Goal: Information Seeking & Learning: Learn about a topic

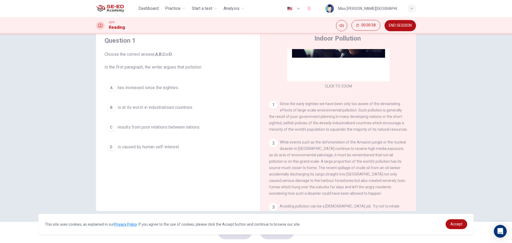
scroll to position [61, 0]
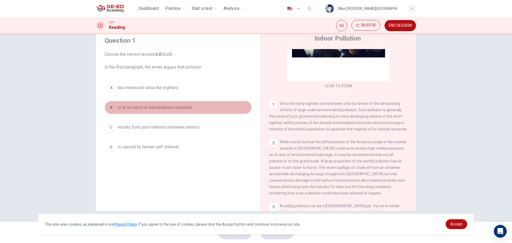
click at [165, 106] on span "is at its worst in industrialised countries." at bounding box center [156, 107] width 76 height 6
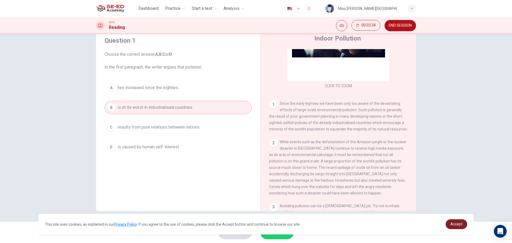
click at [452, 223] on span "Accept" at bounding box center [457, 224] width 12 height 4
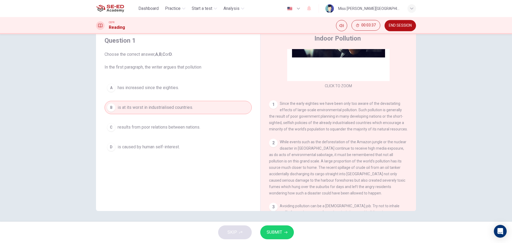
click at [276, 235] on span "SUBMIT" at bounding box center [274, 232] width 15 height 7
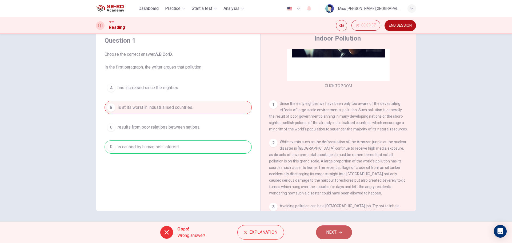
click at [342, 229] on button "NEXT" at bounding box center [334, 233] width 36 height 14
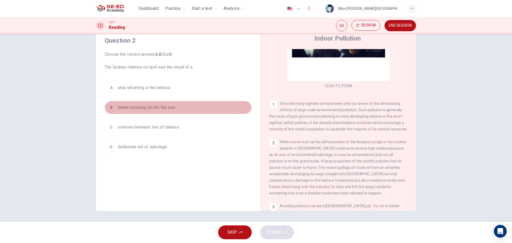
click at [159, 108] on span "tanker pumping oil into the sea." at bounding box center [147, 107] width 58 height 6
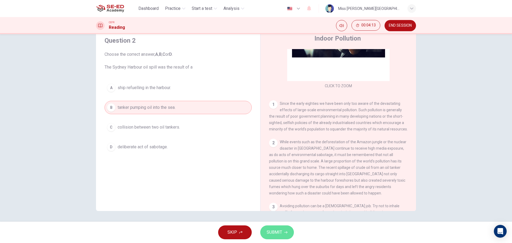
click at [279, 235] on span "SUBMIT" at bounding box center [274, 232] width 15 height 7
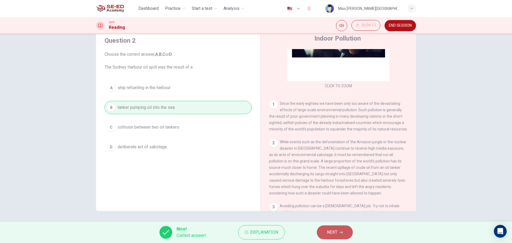
click at [334, 232] on span "NEXT" at bounding box center [332, 232] width 10 height 7
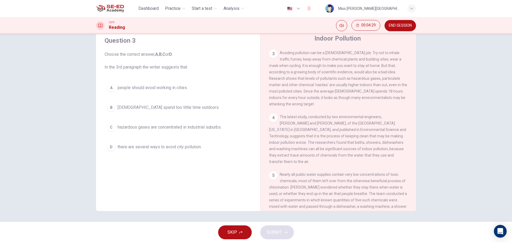
scroll to position [214, 0]
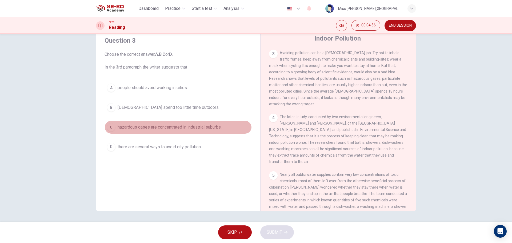
click at [163, 128] on span "hazardous gases are concentrated in industrial suburbs." at bounding box center [170, 127] width 104 height 6
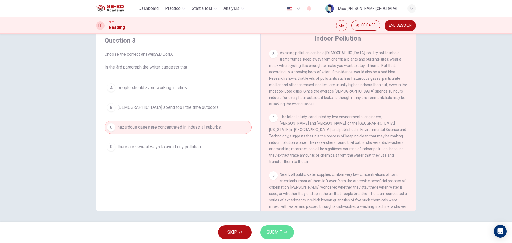
click at [278, 232] on span "SUBMIT" at bounding box center [274, 232] width 15 height 7
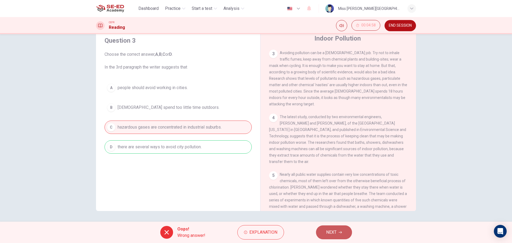
click at [329, 235] on span "NEXT" at bounding box center [331, 232] width 10 height 7
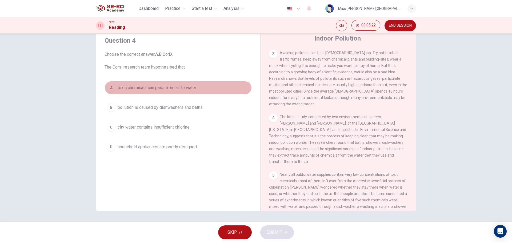
click at [190, 86] on span "toxic chemicals can pass from air to water." at bounding box center [157, 88] width 79 height 6
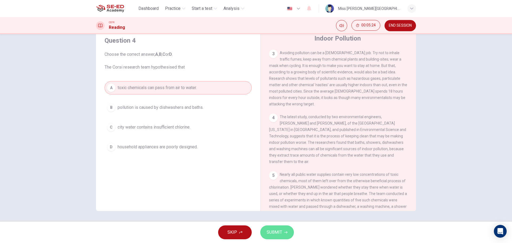
click at [276, 230] on span "SUBMIT" at bounding box center [274, 232] width 15 height 7
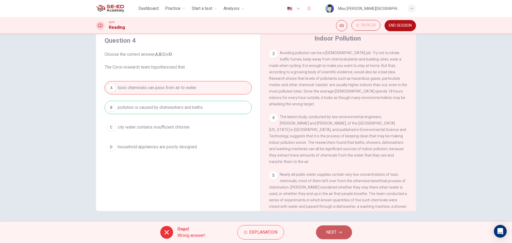
click at [330, 234] on span "NEXT" at bounding box center [331, 232] width 10 height 7
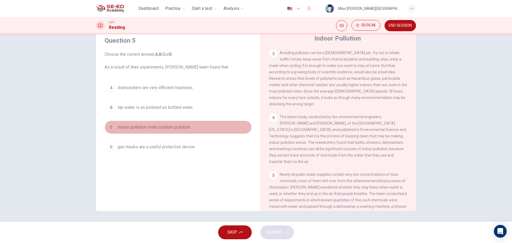
click at [171, 124] on span "indoor pollution rivals outdoor pollution." at bounding box center [154, 127] width 73 height 6
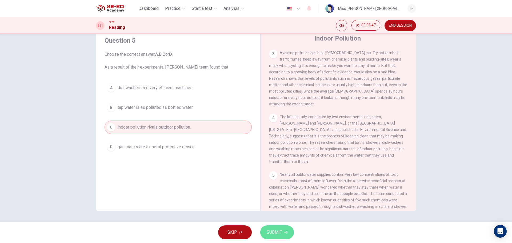
click at [269, 226] on button "SUBMIT" at bounding box center [277, 233] width 34 height 14
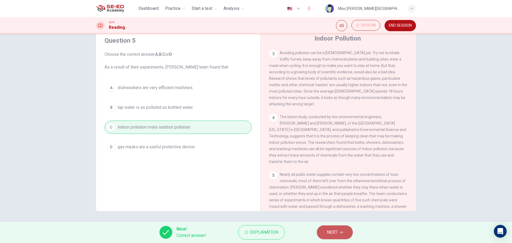
click at [327, 233] on span "NEXT" at bounding box center [332, 232] width 10 height 7
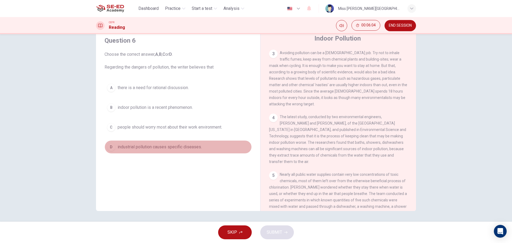
click at [188, 146] on span "industrial pollution causes specific diseases." at bounding box center [160, 147] width 84 height 6
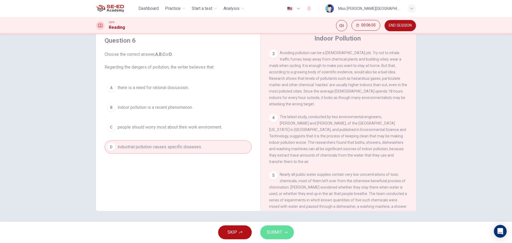
click at [275, 235] on span "SUBMIT" at bounding box center [274, 232] width 15 height 7
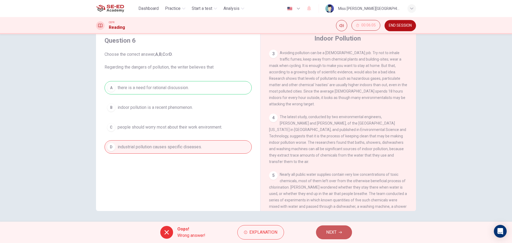
click at [326, 237] on button "NEXT" at bounding box center [334, 233] width 36 height 14
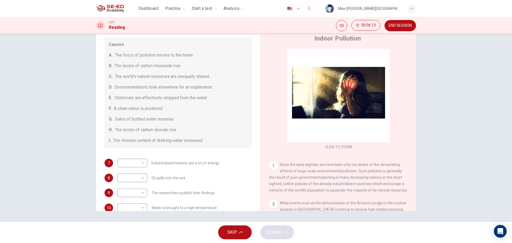
scroll to position [57, 0]
click at [140, 164] on body "This site uses cookies, as explained in our Privacy Policy . If you agree to th…" at bounding box center [256, 121] width 512 height 243
click at [136, 173] on li "B" at bounding box center [131, 175] width 30 height 9
type input "B"
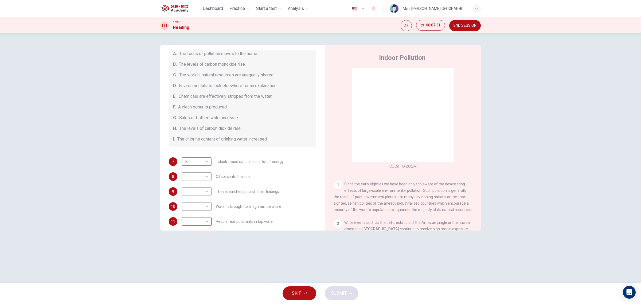
scroll to position [77, 0]
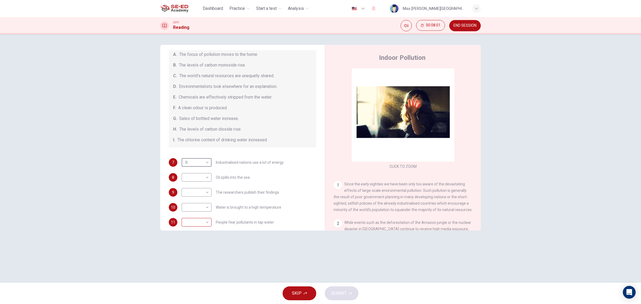
click at [206, 222] on body "This site uses cookies, as explained in our Privacy Policy . If you agree to th…" at bounding box center [320, 152] width 641 height 304
click at [193, 243] on li "I" at bounding box center [196, 295] width 30 height 9
type input "I"
click at [206, 206] on body "This site uses cookies, as explained in our Privacy Policy . If you agree to th…" at bounding box center [320, 152] width 641 height 304
click at [193, 243] on li "E" at bounding box center [196, 249] width 30 height 9
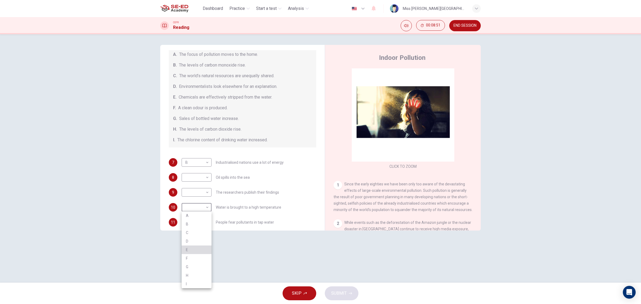
type input "E"
click at [207, 191] on body "This site uses cookies, as explained in our Privacy Policy . If you agree to th…" at bounding box center [320, 152] width 641 height 304
click at [191, 226] on li "D" at bounding box center [196, 226] width 30 height 9
type input "D"
click at [204, 179] on body "This site uses cookies, as explained in our Privacy Policy . If you agree to th…" at bounding box center [320, 152] width 641 height 304
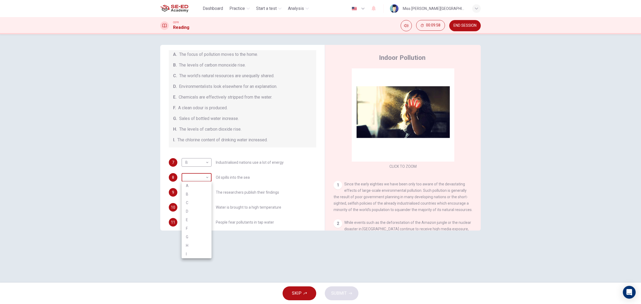
click at [204, 179] on div at bounding box center [320, 152] width 641 height 304
click at [204, 179] on body "This site uses cookies, as explained in our Privacy Policy . If you agree to th…" at bounding box center [320, 152] width 641 height 304
click at [196, 226] on li "F" at bounding box center [196, 228] width 30 height 9
type input "F"
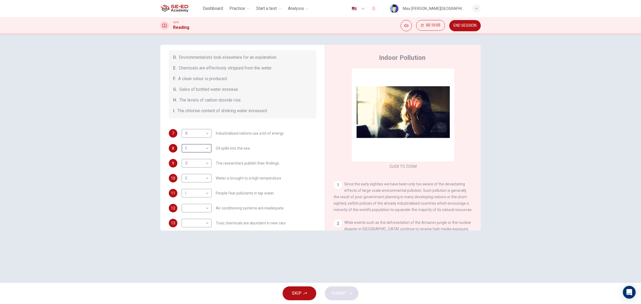
scroll to position [113, 0]
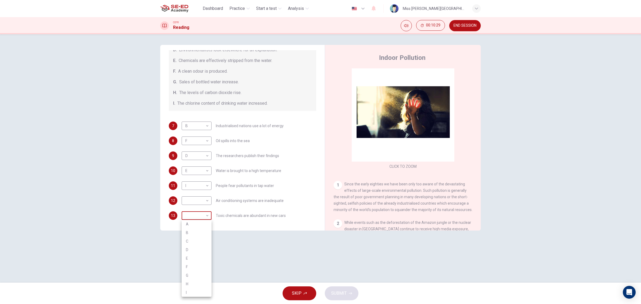
click at [184, 213] on body "This site uses cookies, as explained in our Privacy Policy . If you agree to th…" at bounding box center [320, 152] width 641 height 304
click at [193, 243] on li "H" at bounding box center [196, 283] width 30 height 9
type input "H"
click at [207, 202] on body "This site uses cookies, as explained in our Privacy Policy . If you agree to th…" at bounding box center [320, 152] width 641 height 304
click at [195, 243] on li "F" at bounding box center [196, 251] width 30 height 9
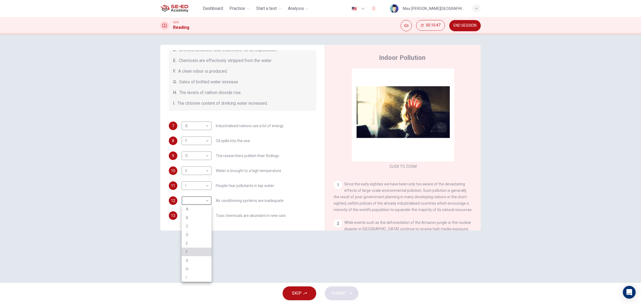
type input "F"
click at [332, 243] on button "SUBMIT" at bounding box center [342, 293] width 34 height 14
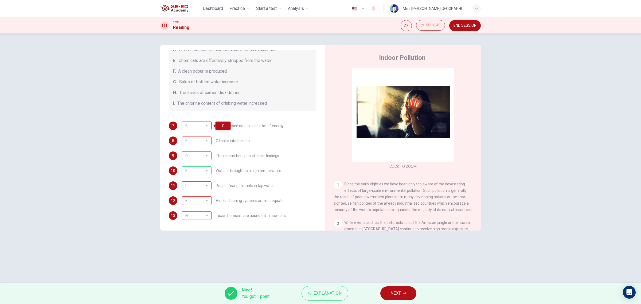
click at [207, 128] on div "B" at bounding box center [195, 125] width 28 height 15
click at [208, 126] on div "B" at bounding box center [195, 125] width 28 height 15
click at [395, 243] on span "NEXT" at bounding box center [395, 292] width 10 height 7
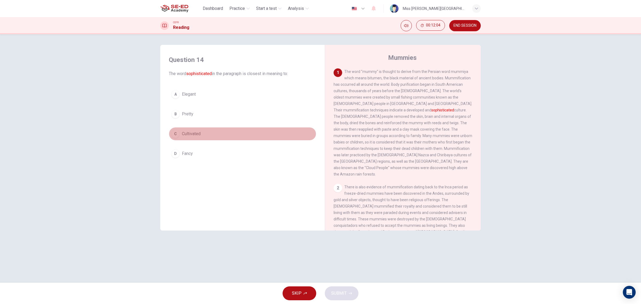
click at [190, 128] on button "C Cultivated" at bounding box center [242, 133] width 147 height 13
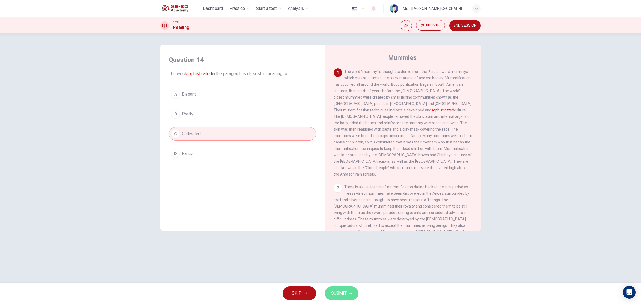
click at [329, 243] on button "SUBMIT" at bounding box center [342, 293] width 34 height 14
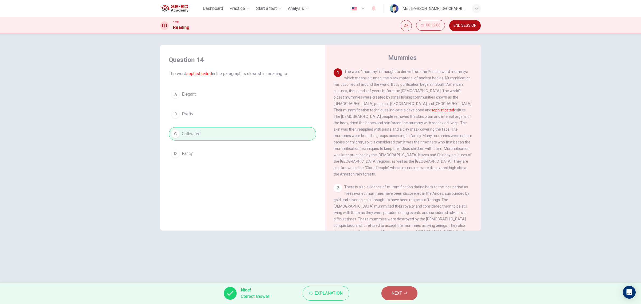
click at [393, 243] on span "NEXT" at bounding box center [396, 292] width 10 height 7
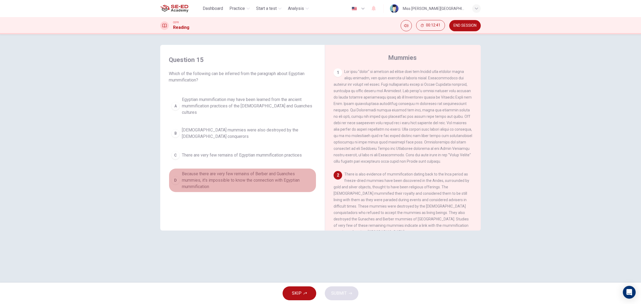
click at [256, 171] on span "Because there are very few remains of Berber and Guanches mummies, it's impossi…" at bounding box center [248, 180] width 132 height 19
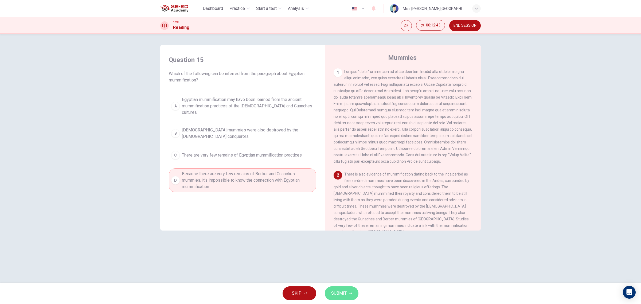
click at [349, 243] on icon "button" at bounding box center [350, 292] width 3 height 3
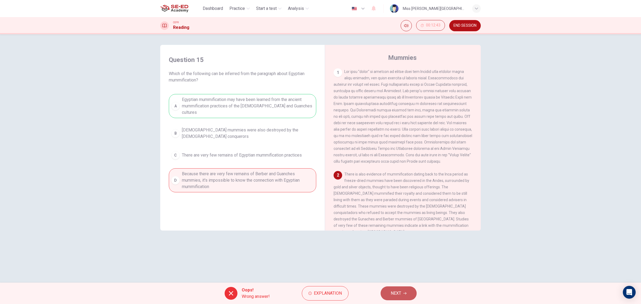
click at [393, 243] on span "NEXT" at bounding box center [395, 292] width 10 height 7
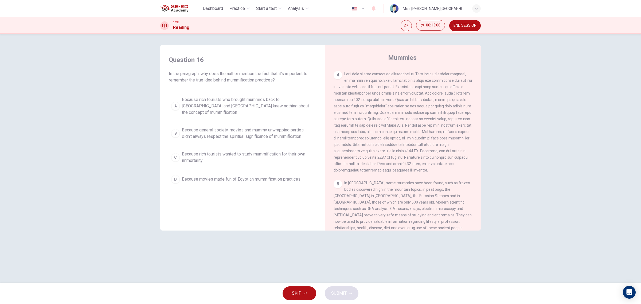
scroll to position [280, 0]
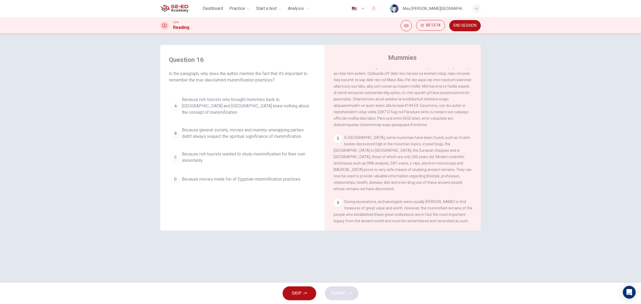
drag, startPoint x: 344, startPoint y: 140, endPoint x: 424, endPoint y: 208, distance: 104.4
click at [424, 208] on div "1 2 There is also evidence of mummification dating back to the Inca period as f…" at bounding box center [406, 149] width 146 height 162
drag, startPoint x: 424, startPoint y: 208, endPoint x: 370, endPoint y: 166, distance: 67.7
click at [370, 166] on div "1 2 There is also evidence of mummification dating back to the Inca period as f…" at bounding box center [406, 149] width 146 height 162
click at [233, 115] on div "A Because rich tourists who brought mummies back to [GEOGRAPHIC_DATA] and Ameri…" at bounding box center [242, 140] width 147 height 92
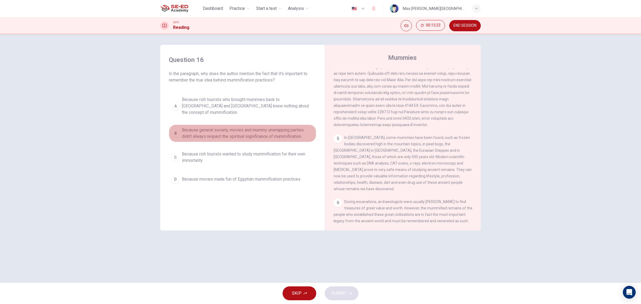
click at [238, 129] on span "Because general society, movies and mummy unwrapping parties didn't always resp…" at bounding box center [248, 133] width 132 height 13
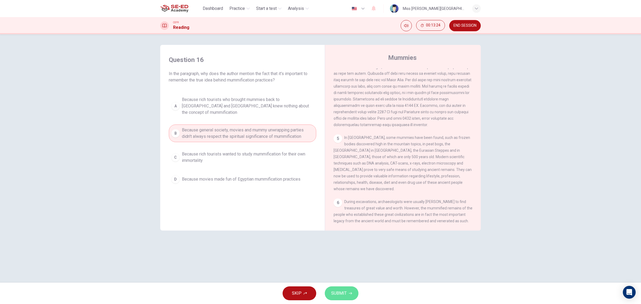
click at [350, 243] on button "SUBMIT" at bounding box center [342, 293] width 34 height 14
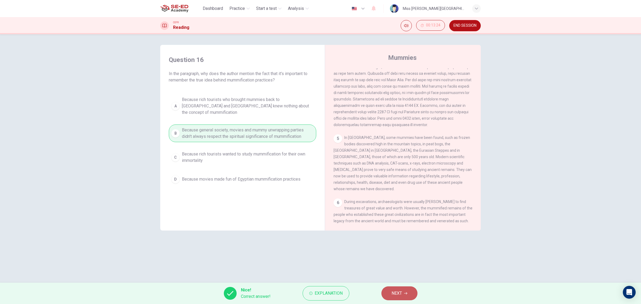
click at [390, 243] on button "NEXT" at bounding box center [399, 293] width 36 height 14
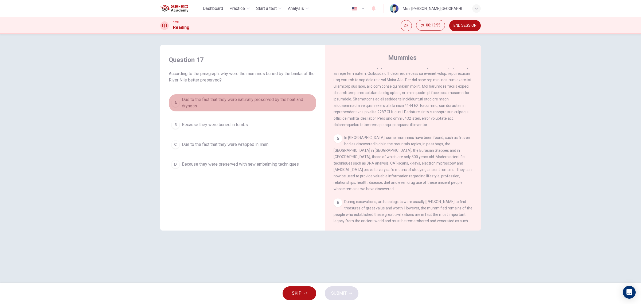
click at [250, 96] on span "Due to the fact that they were naturally preserved by the heat and dryness" at bounding box center [248, 102] width 132 height 13
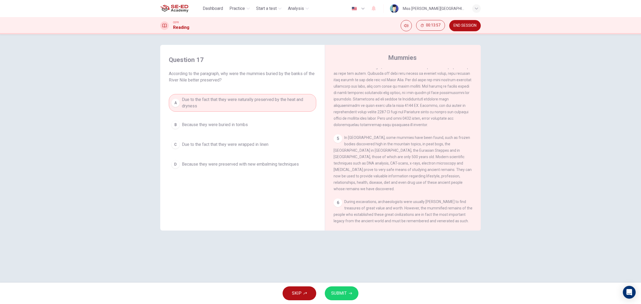
drag, startPoint x: 341, startPoint y: 302, endPoint x: 345, endPoint y: 295, distance: 7.6
click at [345, 243] on div "SKIP SUBMIT" at bounding box center [320, 292] width 641 height 21
click at [345, 243] on span "SUBMIT" at bounding box center [338, 292] width 15 height 7
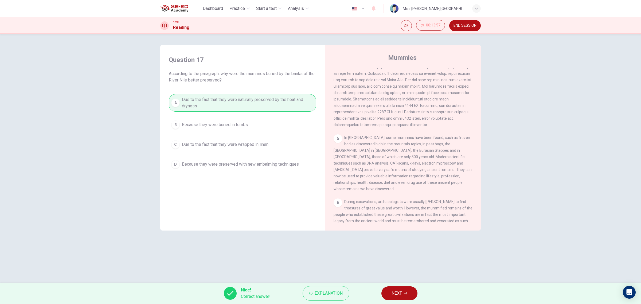
click at [404, 243] on button "NEXT" at bounding box center [399, 293] width 36 height 14
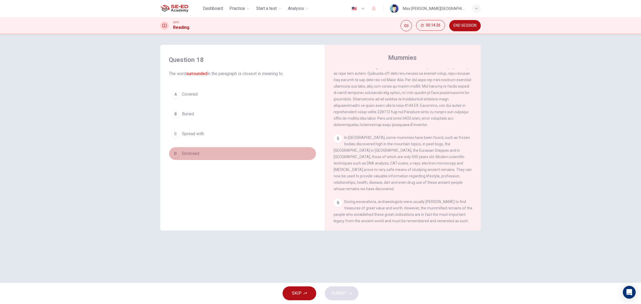
click at [191, 150] on span "Enclosed" at bounding box center [190, 153] width 17 height 6
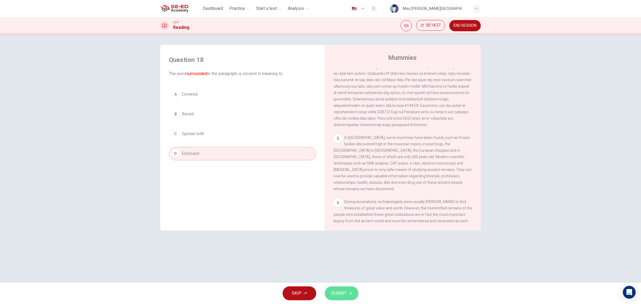
click at [334, 243] on span "SUBMIT" at bounding box center [338, 292] width 15 height 7
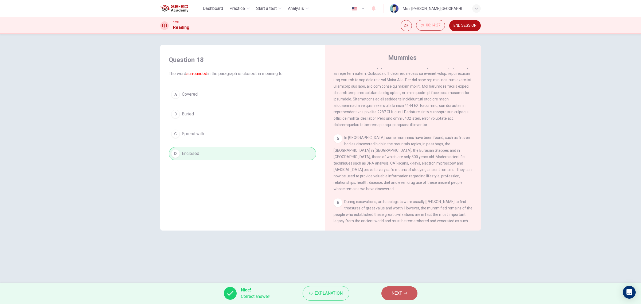
click at [391, 243] on button "NEXT" at bounding box center [399, 293] width 36 height 14
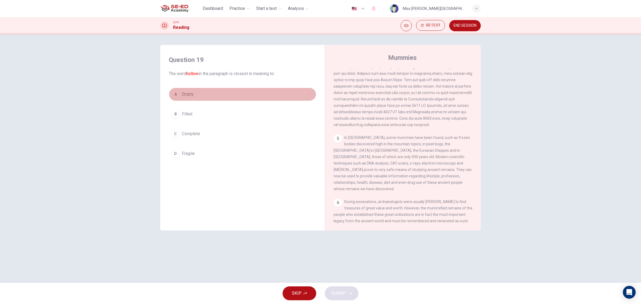
click at [187, 100] on button "A Empty" at bounding box center [242, 94] width 147 height 13
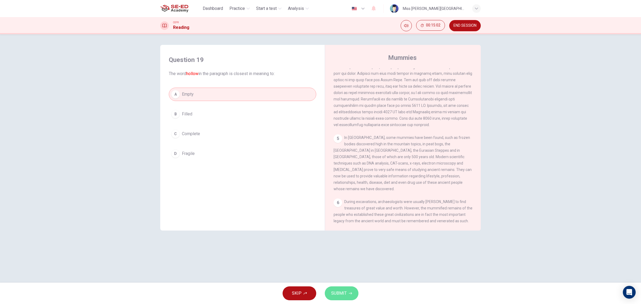
click at [345, 243] on span "SUBMIT" at bounding box center [338, 292] width 15 height 7
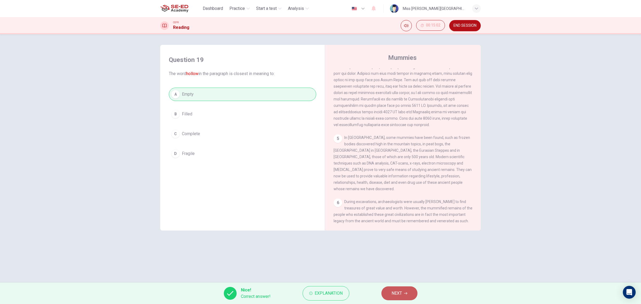
click at [398, 243] on span "NEXT" at bounding box center [396, 292] width 10 height 7
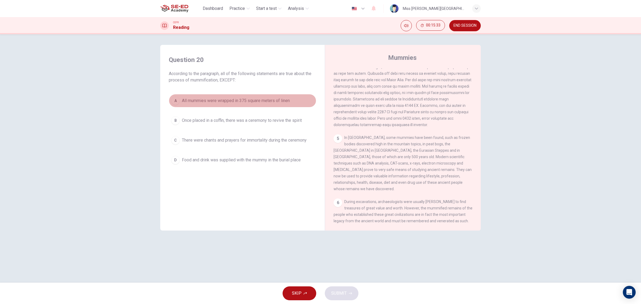
click at [252, 97] on span "All mummies were wrapped in 375 square meters of linen" at bounding box center [236, 100] width 108 height 6
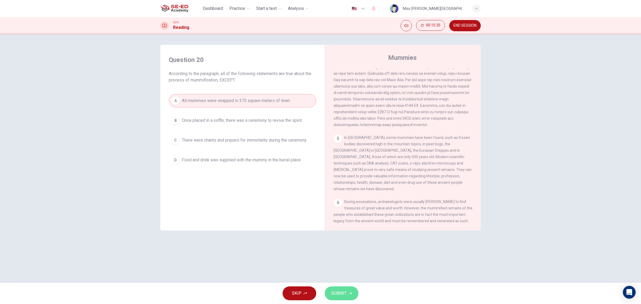
click at [343, 243] on span "SUBMIT" at bounding box center [338, 292] width 15 height 7
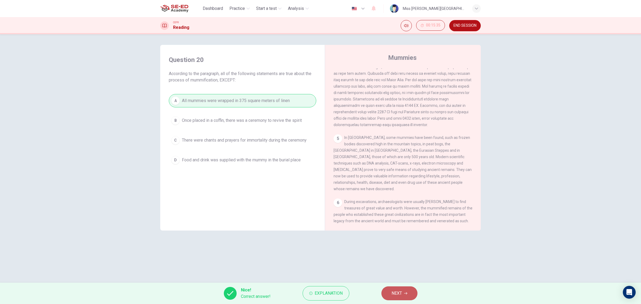
click at [399, 243] on span "NEXT" at bounding box center [396, 292] width 10 height 7
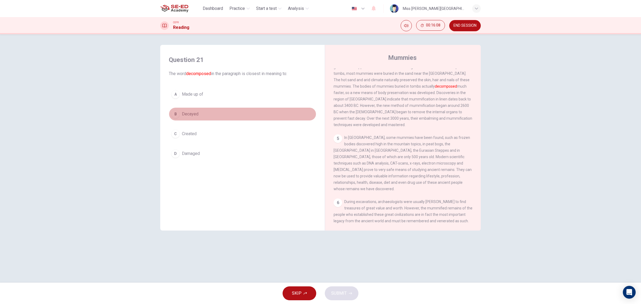
click at [192, 110] on button "B Decayed" at bounding box center [242, 113] width 147 height 13
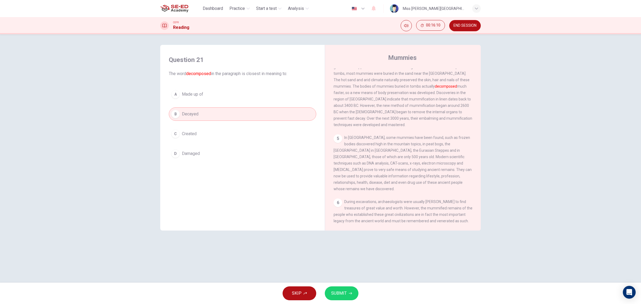
click at [341, 243] on span "SUBMIT" at bounding box center [338, 292] width 15 height 7
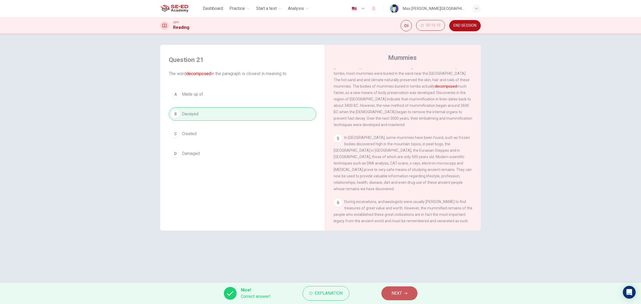
click at [394, 243] on span "NEXT" at bounding box center [396, 292] width 10 height 7
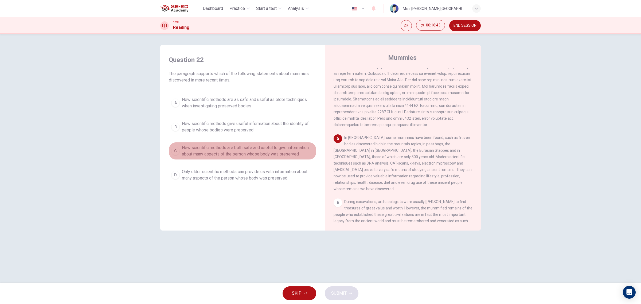
click at [282, 155] on span "New scientific methods are both safe and useful to give information about many …" at bounding box center [248, 150] width 132 height 13
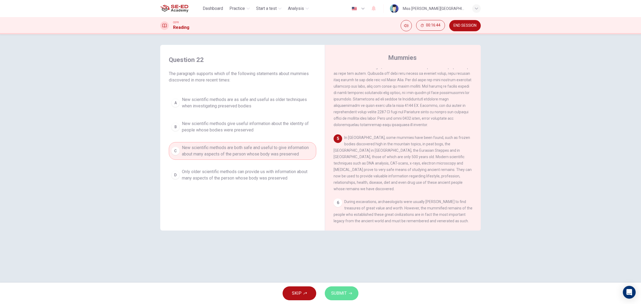
click at [337, 243] on span "SUBMIT" at bounding box center [338, 292] width 15 height 7
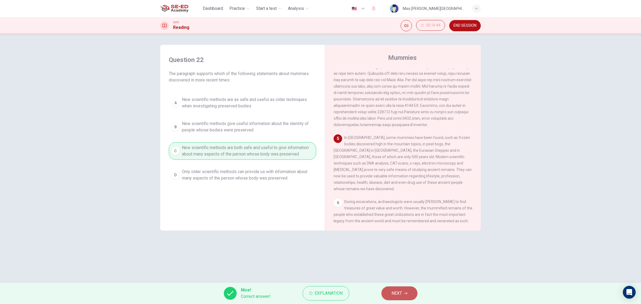
click at [388, 243] on button "NEXT" at bounding box center [399, 293] width 36 height 14
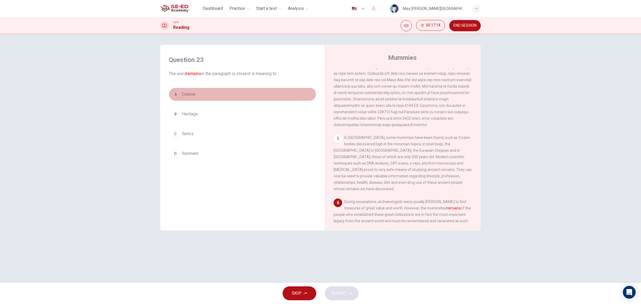
click at [233, 90] on button "A Corpse" at bounding box center [242, 94] width 147 height 13
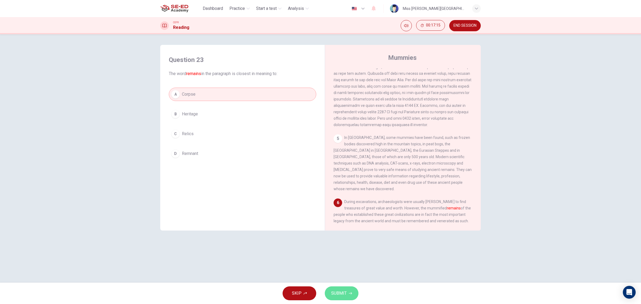
click at [349, 243] on icon "button" at bounding box center [350, 292] width 3 height 3
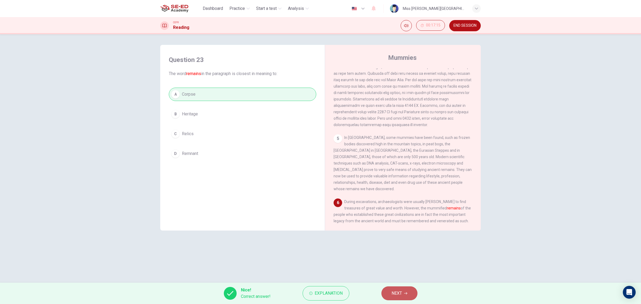
click at [404, 243] on button "NEXT" at bounding box center [399, 293] width 36 height 14
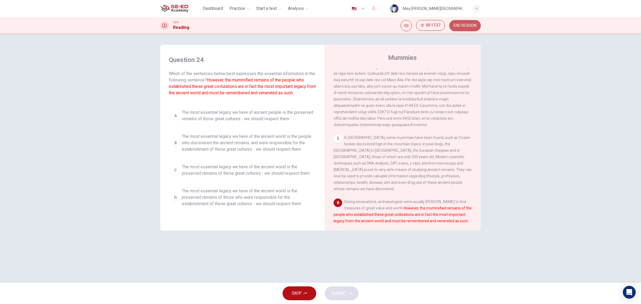
click at [465, 26] on span "END SESSION" at bounding box center [464, 25] width 23 height 4
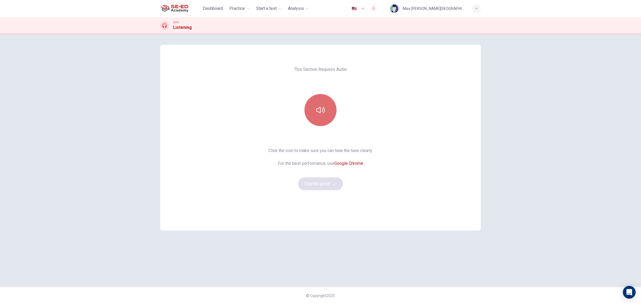
click at [315, 105] on button "button" at bounding box center [320, 110] width 32 height 32
click at [320, 187] on button "Sounds good!" at bounding box center [320, 183] width 45 height 13
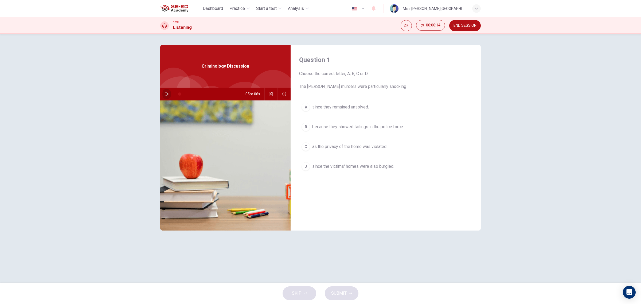
click at [165, 91] on button "button" at bounding box center [166, 94] width 9 height 13
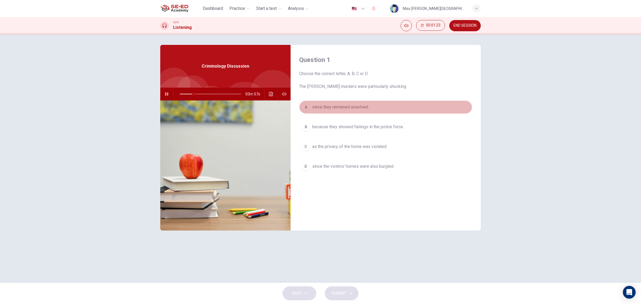
click at [334, 104] on span "since they remained unsolved." at bounding box center [340, 107] width 57 height 6
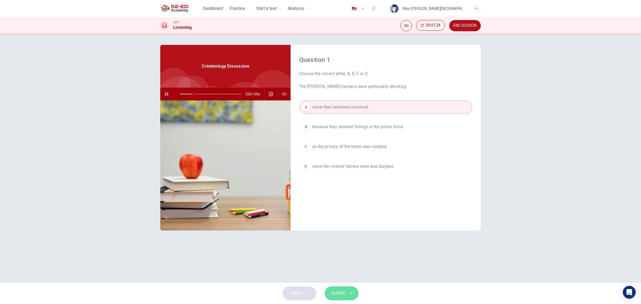
click at [347, 290] on button "SUBMIT" at bounding box center [342, 293] width 34 height 14
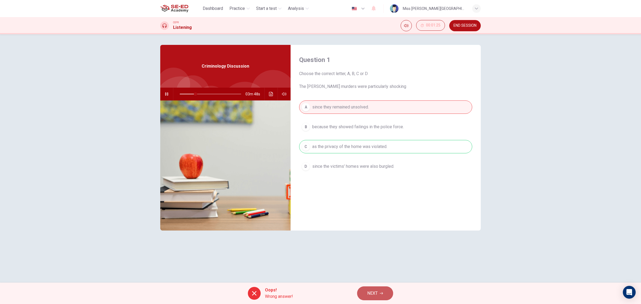
click at [370, 293] on span "NEXT" at bounding box center [372, 292] width 10 height 7
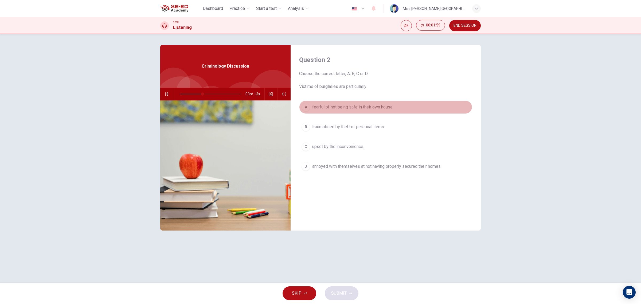
click at [352, 105] on span "fearful of not being safe in their own house." at bounding box center [352, 107] width 81 height 6
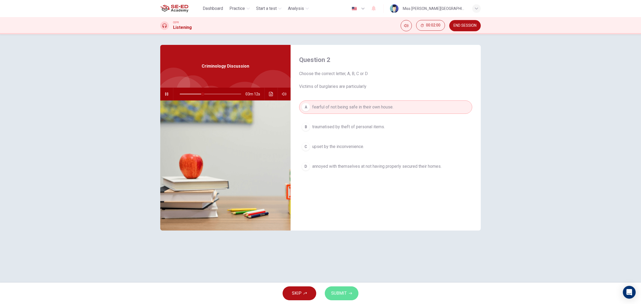
click at [346, 290] on span "SUBMIT" at bounding box center [338, 292] width 15 height 7
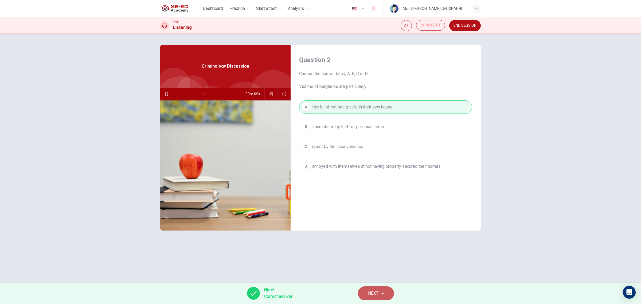
click at [366, 293] on button "NEXT" at bounding box center [376, 293] width 36 height 14
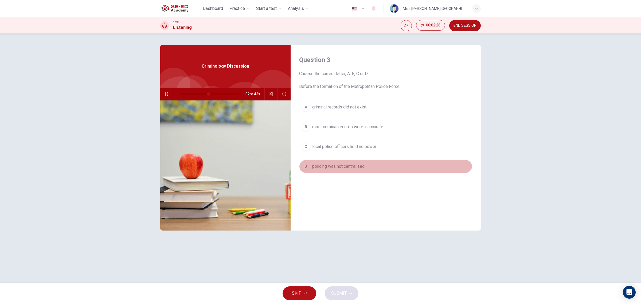
click at [353, 166] on span "policing was not centralised." at bounding box center [338, 166] width 53 height 6
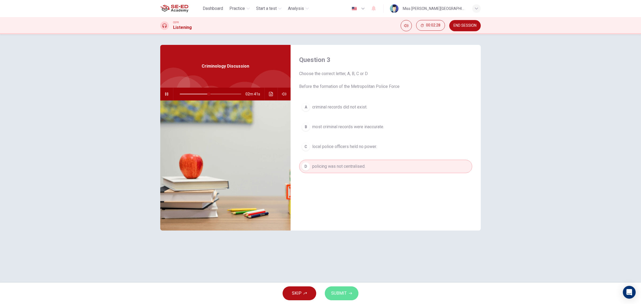
click at [343, 289] on span "SUBMIT" at bounding box center [338, 292] width 15 height 7
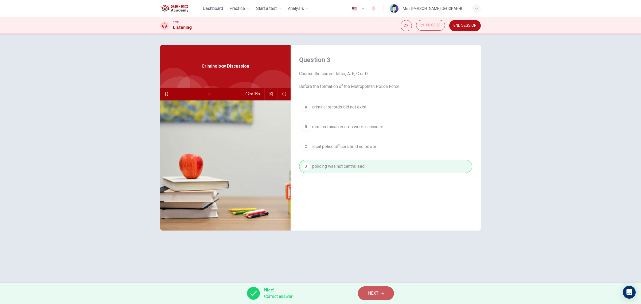
click at [372, 294] on span "NEXT" at bounding box center [373, 292] width 10 height 7
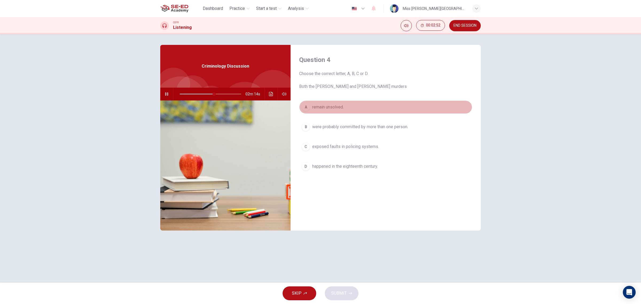
click at [335, 109] on span "remain unsolved." at bounding box center [327, 107] width 31 height 6
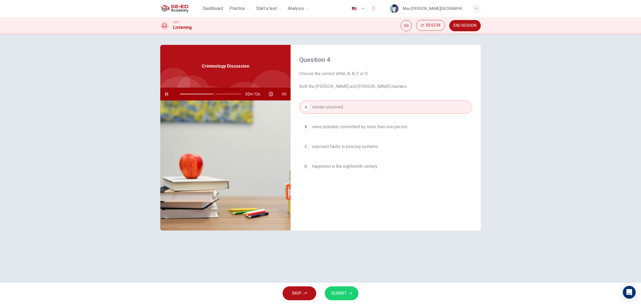
click at [345, 293] on span "SUBMIT" at bounding box center [338, 292] width 15 height 7
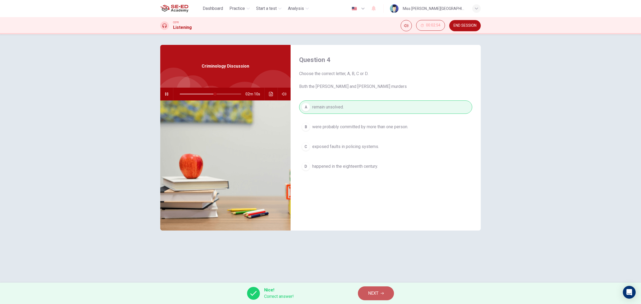
click at [368, 297] on button "NEXT" at bounding box center [376, 293] width 36 height 14
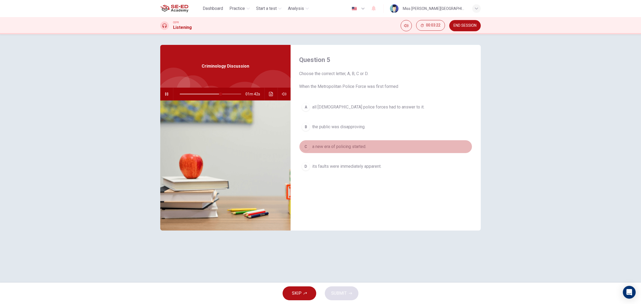
click at [339, 147] on span "a new era of policing started." at bounding box center [339, 146] width 54 height 6
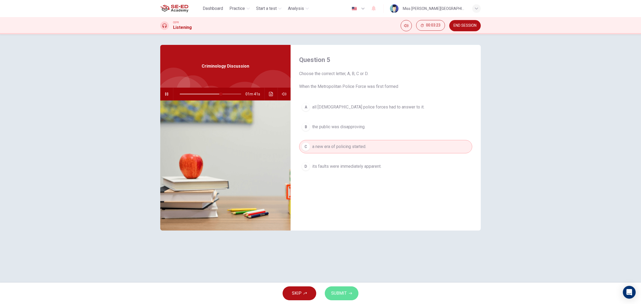
click at [341, 294] on span "SUBMIT" at bounding box center [338, 292] width 15 height 7
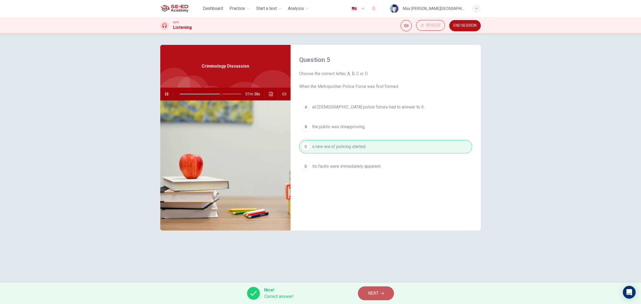
click at [366, 289] on button "NEXT" at bounding box center [376, 293] width 36 height 14
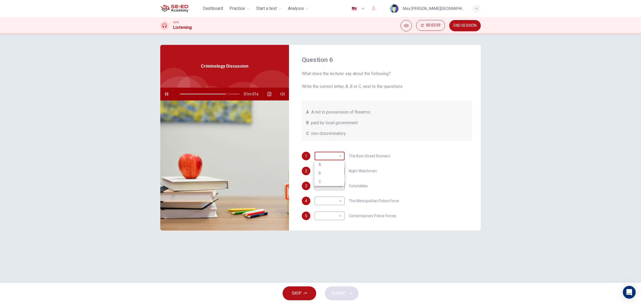
click at [336, 156] on body "This site uses cookies, as explained in our Privacy Policy . If you agree to th…" at bounding box center [320, 152] width 641 height 304
click at [330, 172] on li "B" at bounding box center [329, 173] width 30 height 9
type input "80"
type input "B"
click at [340, 171] on body "This site uses cookies, as explained in our Privacy Policy . If you agree to th…" at bounding box center [320, 152] width 641 height 304
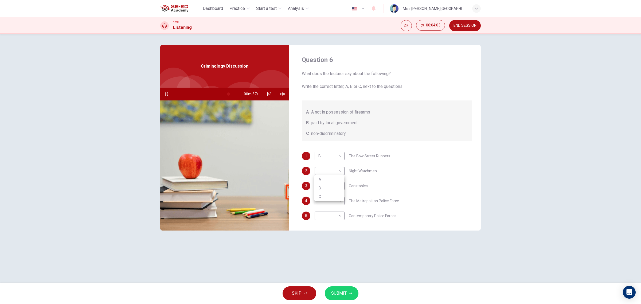
click at [338, 177] on li "A" at bounding box center [329, 179] width 30 height 9
type input "81"
type input "A"
click at [338, 187] on body "This site uses cookies, as explained in our Privacy Policy . If you agree to th…" at bounding box center [320, 152] width 641 height 304
click at [338, 201] on li "B" at bounding box center [329, 203] width 30 height 9
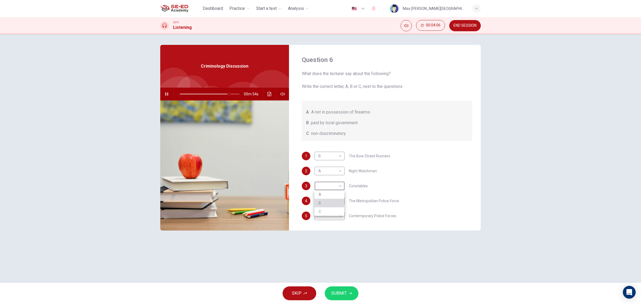
type input "82"
type input "B"
click at [337, 202] on body "This site uses cookies, as explained in our Privacy Policy . If you agree to th…" at bounding box center [320, 152] width 641 height 304
click at [332, 206] on li "A" at bounding box center [329, 209] width 30 height 9
type input "84"
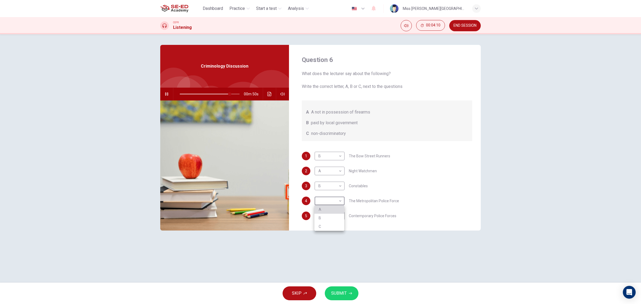
type input "A"
click at [334, 219] on body "This site uses cookies, as explained in our Privacy Policy . If you agree to th…" at bounding box center [320, 152] width 641 height 304
click at [333, 238] on li "C" at bounding box center [329, 241] width 30 height 9
type input "85"
type input "C"
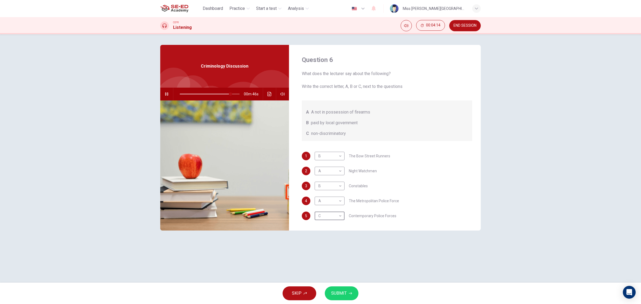
click at [338, 291] on span "SUBMIT" at bounding box center [338, 292] width 15 height 7
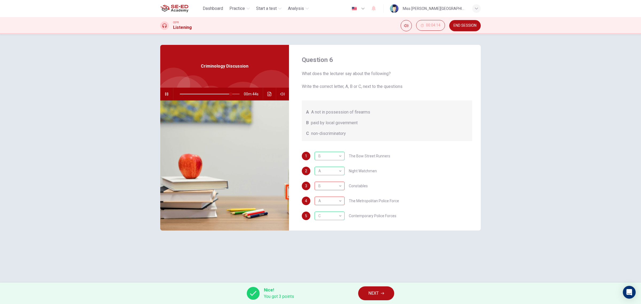
type input "86"
click at [370, 294] on span "NEXT" at bounding box center [373, 292] width 10 height 7
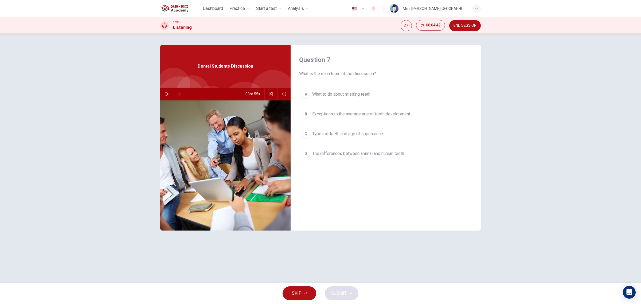
click at [356, 135] on span "Types of teeth and age of appearance" at bounding box center [347, 134] width 71 height 6
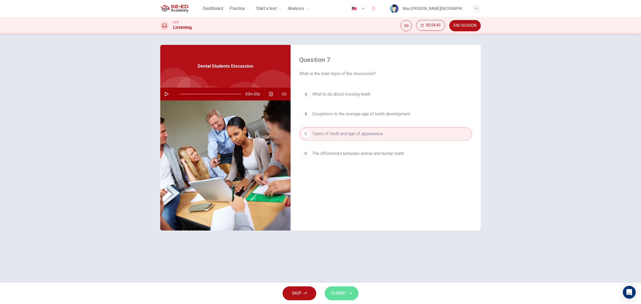
click at [334, 288] on button "SUBMIT" at bounding box center [342, 293] width 34 height 14
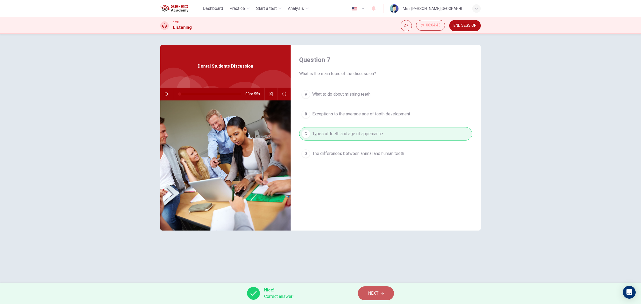
click at [369, 290] on span "NEXT" at bounding box center [373, 292] width 10 height 7
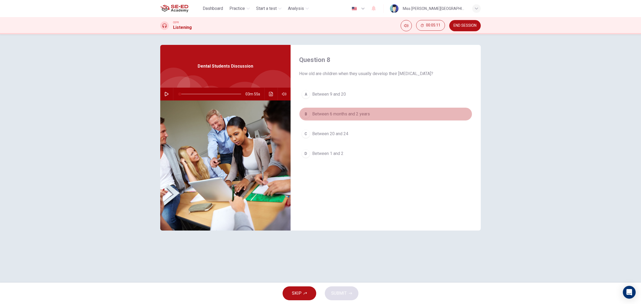
click at [370, 120] on button "B Between 6 months and 2 years" at bounding box center [385, 113] width 173 height 13
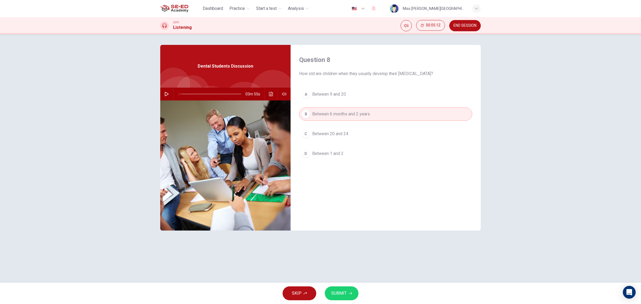
click at [334, 286] on button "SUBMIT" at bounding box center [342, 293] width 34 height 14
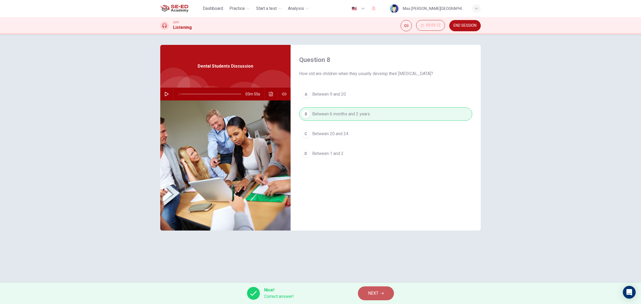
click at [370, 298] on button "NEXT" at bounding box center [376, 293] width 36 height 14
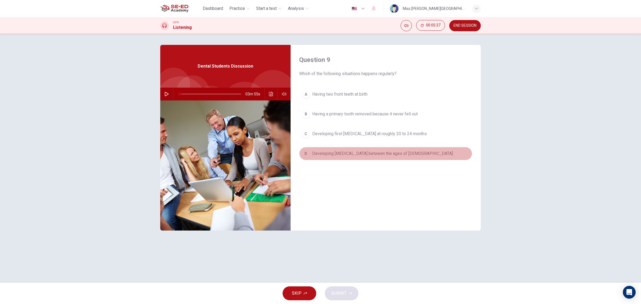
click at [342, 155] on span "Developing wisdom teeth between the ages of 17 and 21" at bounding box center [382, 153] width 141 height 6
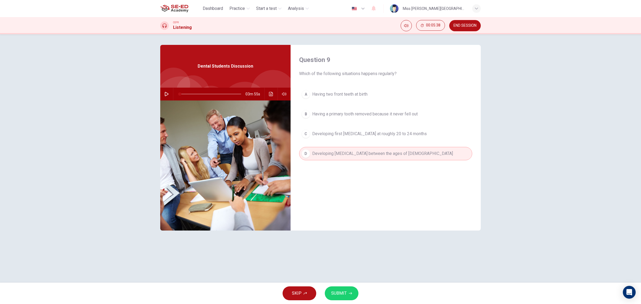
click at [331, 291] on span "SUBMIT" at bounding box center [338, 292] width 15 height 7
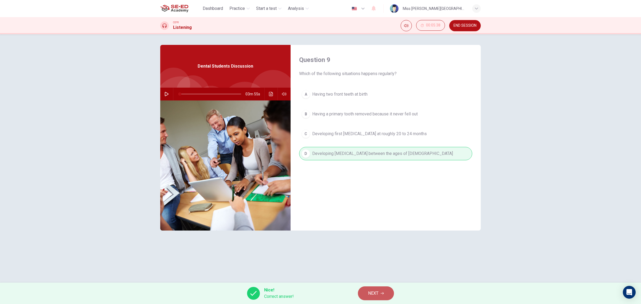
click at [362, 293] on button "NEXT" at bounding box center [376, 293] width 36 height 14
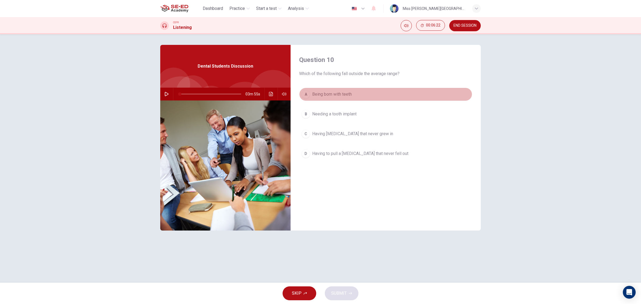
click at [347, 95] on span "Being born with teeth" at bounding box center [331, 94] width 39 height 6
click at [376, 92] on button "A Being born with teeth" at bounding box center [385, 94] width 173 height 13
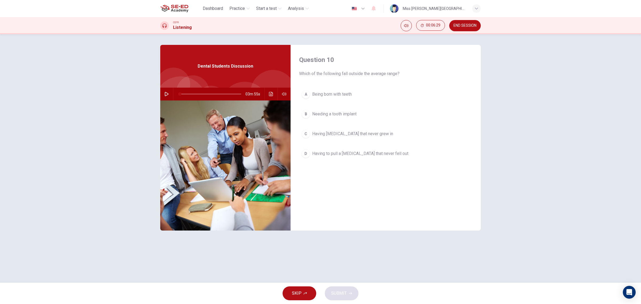
click at [338, 291] on div "SKIP SUBMIT" at bounding box center [320, 292] width 641 height 21
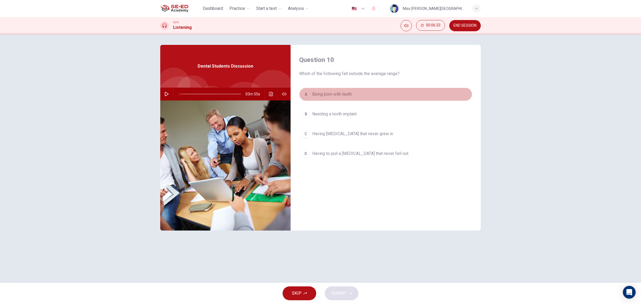
click at [333, 99] on button "A Being born with teeth" at bounding box center [385, 94] width 173 height 13
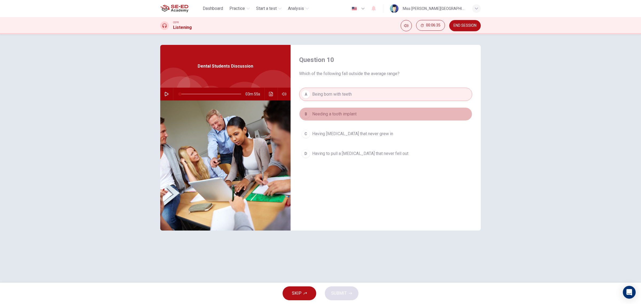
click at [351, 111] on span "Needing a tooth implant" at bounding box center [334, 114] width 44 height 6
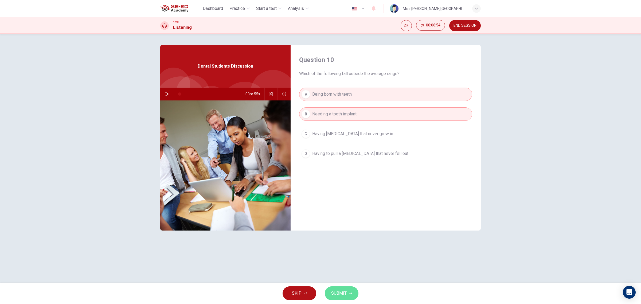
click at [334, 296] on span "SUBMIT" at bounding box center [338, 292] width 15 height 7
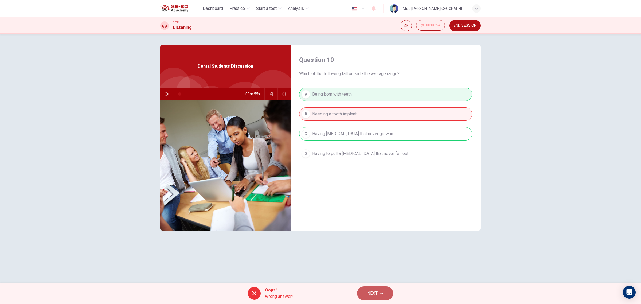
click at [371, 298] on button "NEXT" at bounding box center [375, 293] width 36 height 14
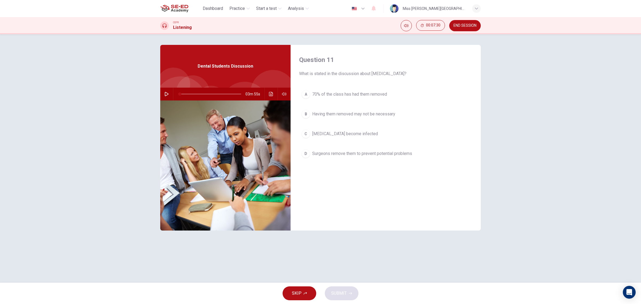
click at [365, 166] on div "A 70% of the class has had them removed B Having them removed may not be necess…" at bounding box center [385, 129] width 173 height 83
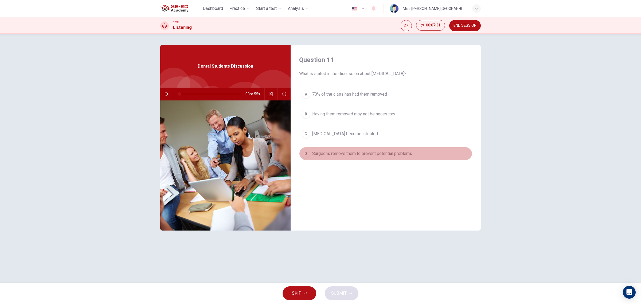
click at [354, 152] on span "Surgeons remove them to prevent potential problems" at bounding box center [362, 153] width 100 height 6
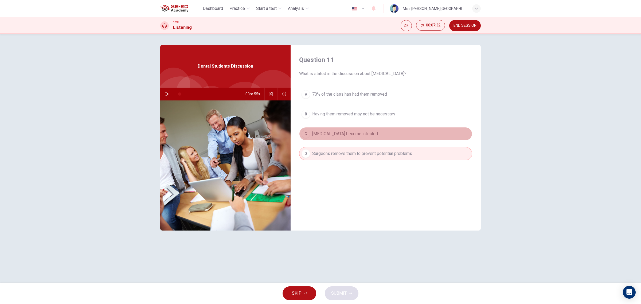
click at [345, 131] on span "Impacted wisdom teeth become infected" at bounding box center [345, 134] width 66 height 6
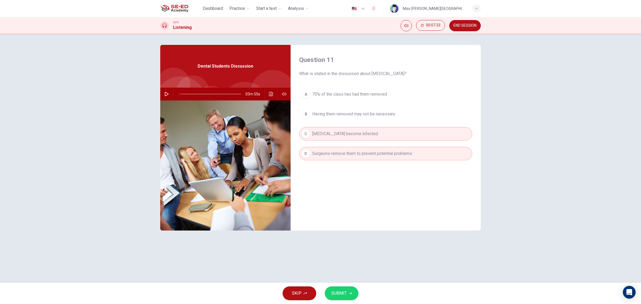
click at [341, 293] on span "SUBMIT" at bounding box center [338, 292] width 15 height 7
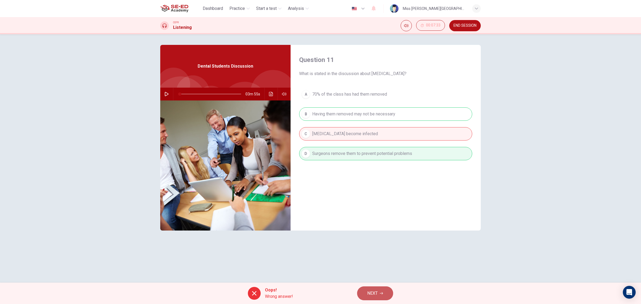
click at [376, 291] on span "NEXT" at bounding box center [372, 292] width 10 height 7
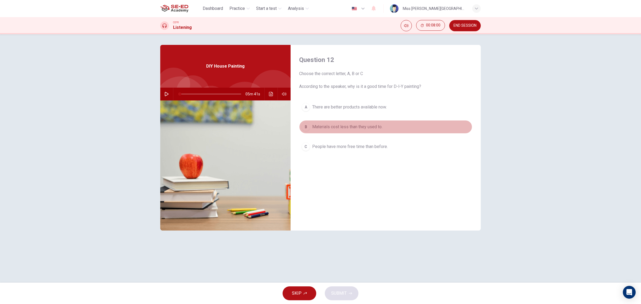
click at [353, 131] on button "B Materials cost less than they used to." at bounding box center [385, 126] width 173 height 13
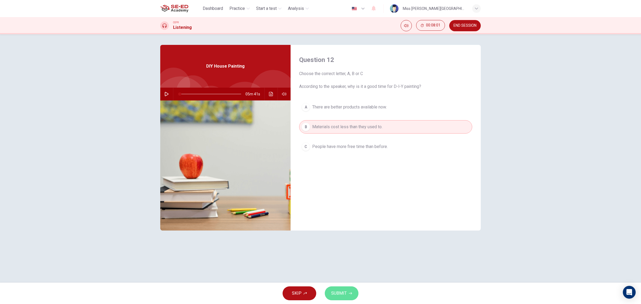
click at [335, 293] on span "SUBMIT" at bounding box center [338, 292] width 15 height 7
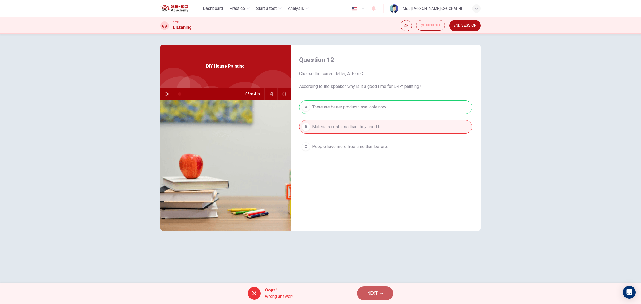
click at [369, 293] on span "NEXT" at bounding box center [372, 292] width 10 height 7
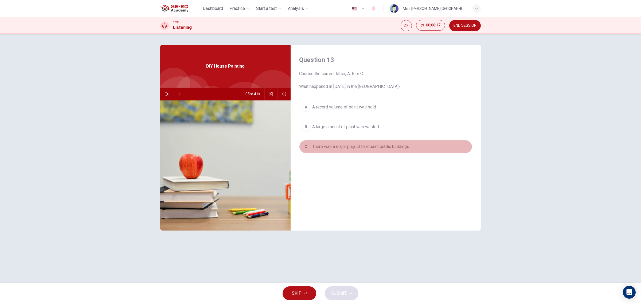
click at [374, 152] on button "C There was a major project to repaint public buildings." at bounding box center [385, 146] width 173 height 13
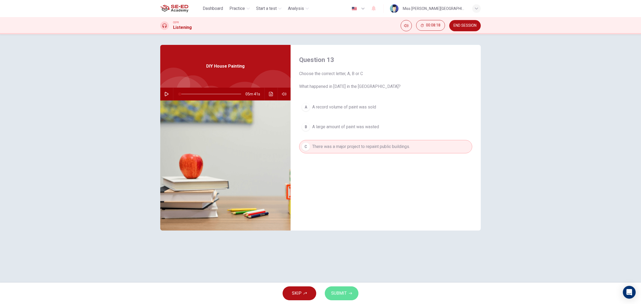
click at [342, 293] on span "SUBMIT" at bounding box center [338, 292] width 15 height 7
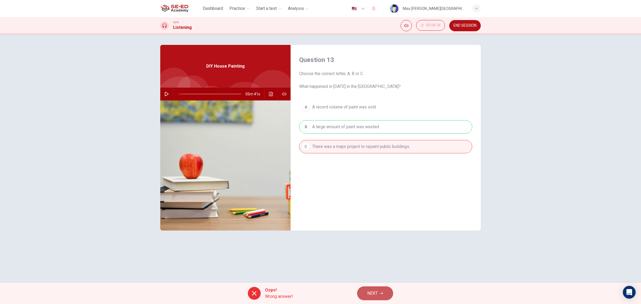
click at [366, 292] on button "NEXT" at bounding box center [375, 293] width 36 height 14
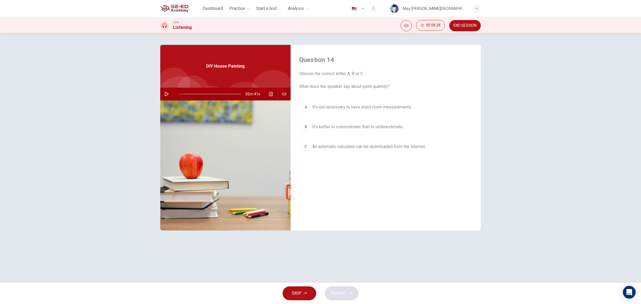
click at [388, 126] on span "It’s better to overestimate than to underestimate." at bounding box center [357, 127] width 91 height 6
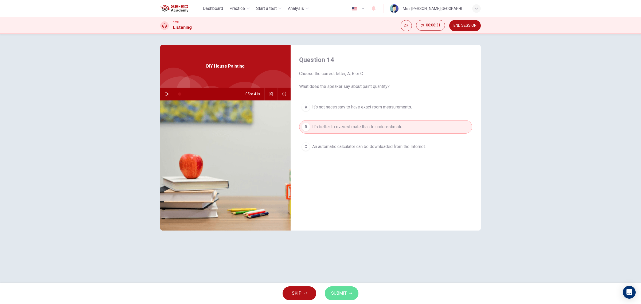
click at [338, 291] on span "SUBMIT" at bounding box center [338, 292] width 15 height 7
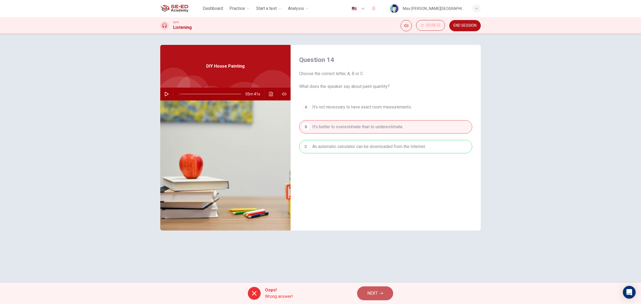
click at [374, 299] on button "NEXT" at bounding box center [375, 293] width 36 height 14
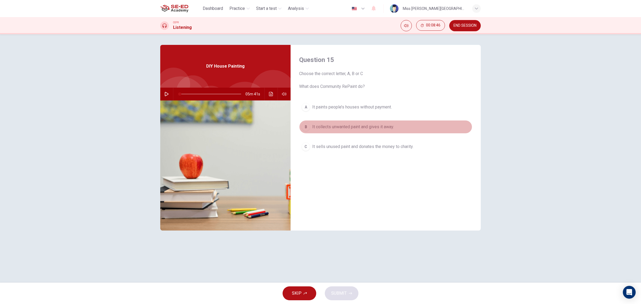
click at [346, 124] on span "It collects unwanted paint and gives it away." at bounding box center [353, 127] width 82 height 6
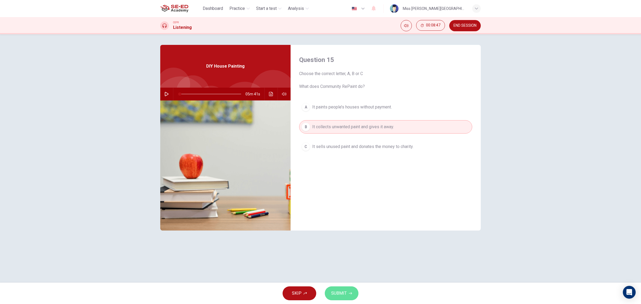
click at [340, 286] on button "SUBMIT" at bounding box center [342, 293] width 34 height 14
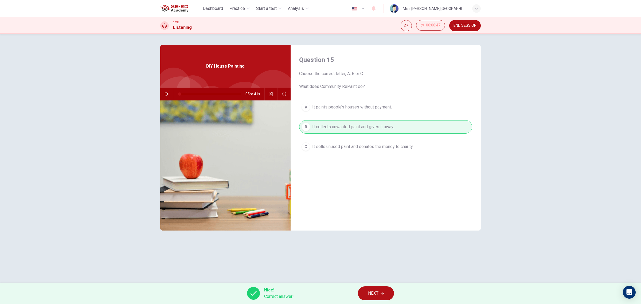
click at [371, 294] on span "NEXT" at bounding box center [373, 292] width 10 height 7
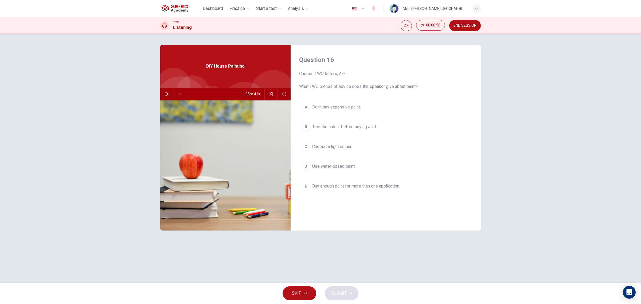
click at [335, 105] on span "Don’t buy expensive paint." at bounding box center [336, 107] width 49 height 6
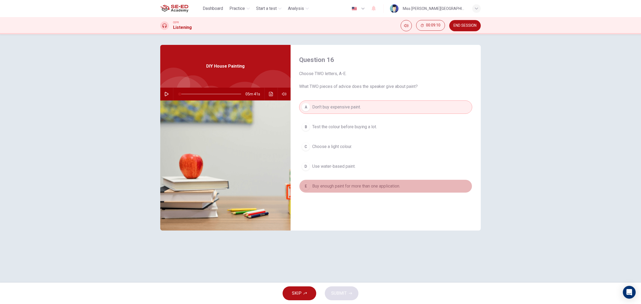
click at [342, 186] on span "Buy enough paint for more than one application." at bounding box center [356, 186] width 88 height 6
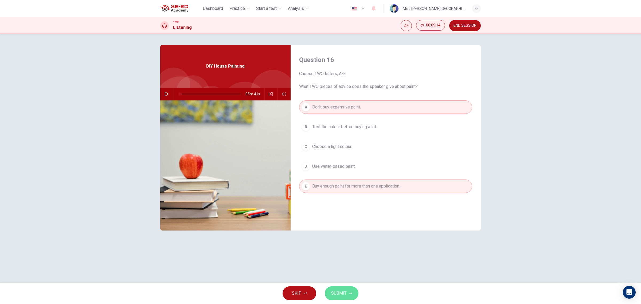
click at [344, 294] on span "SUBMIT" at bounding box center [338, 292] width 15 height 7
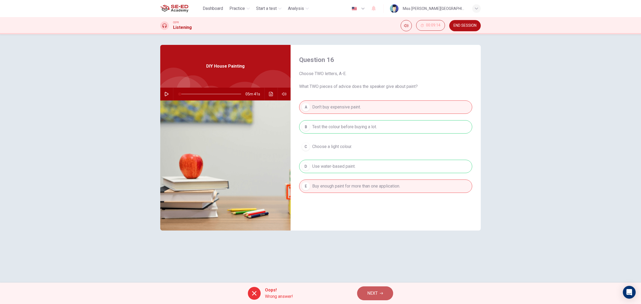
click at [362, 293] on button "NEXT" at bounding box center [375, 293] width 36 height 14
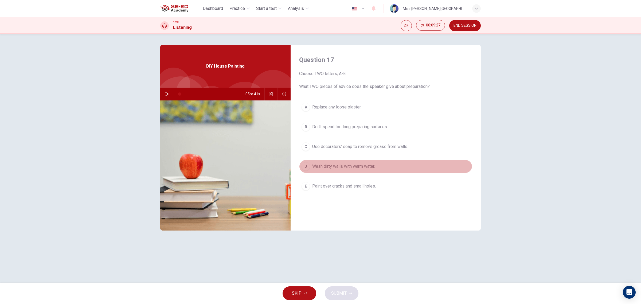
click at [341, 172] on button "D Wash dirty walls with warm water." at bounding box center [385, 166] width 173 height 13
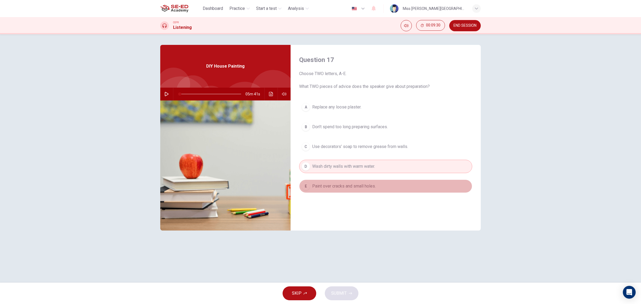
click at [344, 187] on span "Paint over cracks and small holes." at bounding box center [344, 186] width 64 height 6
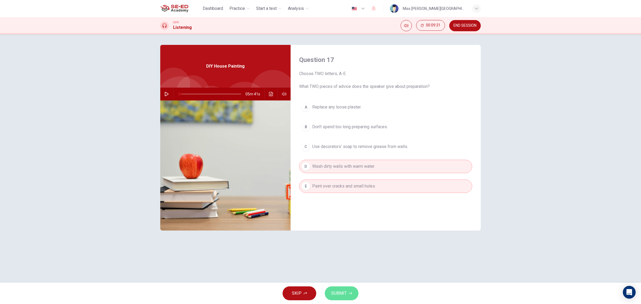
click at [345, 291] on span "SUBMIT" at bounding box center [338, 292] width 15 height 7
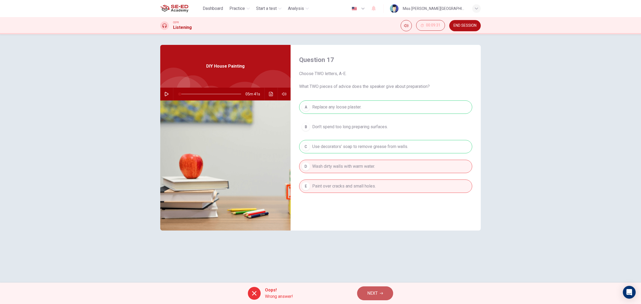
click at [362, 291] on button "NEXT" at bounding box center [375, 293] width 36 height 14
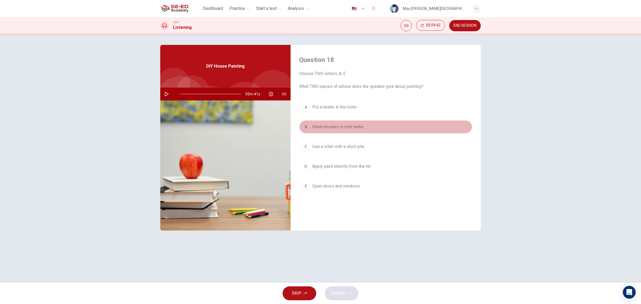
click at [341, 128] on span "Wash brushes in cold water." at bounding box center [338, 127] width 52 height 6
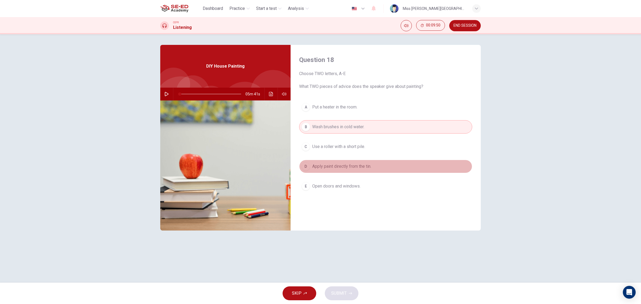
click at [338, 162] on button "D Apply paint directly from the tin." at bounding box center [385, 166] width 173 height 13
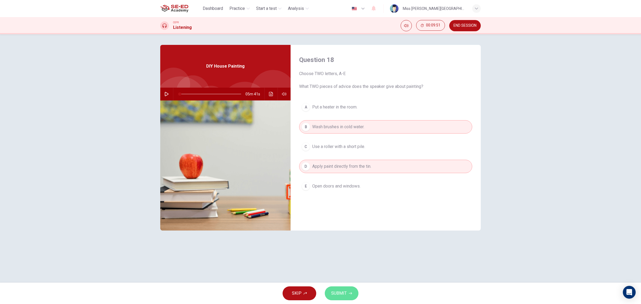
click at [342, 293] on span "SUBMIT" at bounding box center [338, 292] width 15 height 7
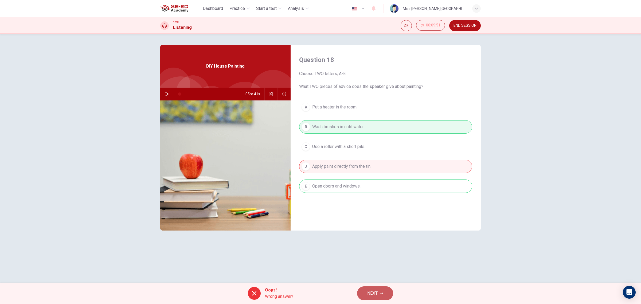
click at [370, 287] on button "NEXT" at bounding box center [375, 293] width 36 height 14
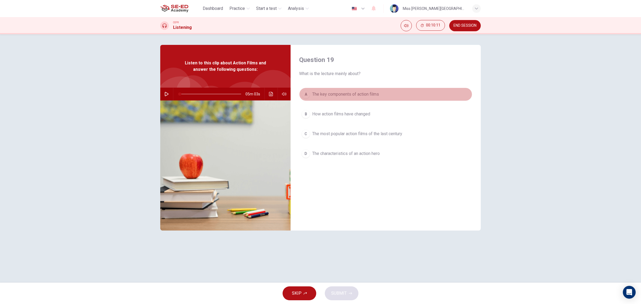
click at [325, 92] on span "The key components of action films" at bounding box center [345, 94] width 67 height 6
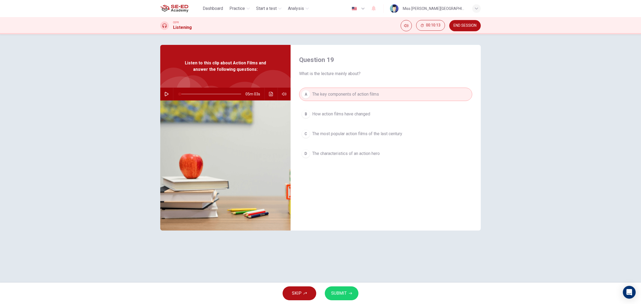
drag, startPoint x: 347, startPoint y: 283, endPoint x: 347, endPoint y: 289, distance: 5.6
click at [347, 289] on div "SKIP SUBMIT" at bounding box center [320, 292] width 641 height 21
click at [347, 289] on button "SUBMIT" at bounding box center [342, 293] width 34 height 14
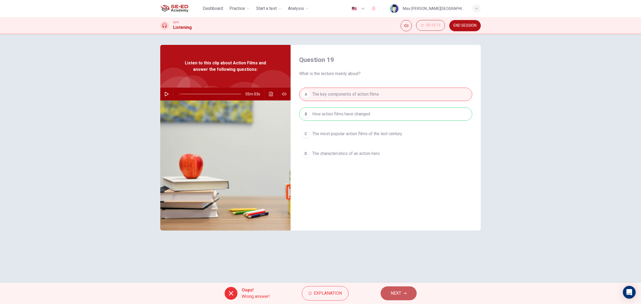
click at [389, 296] on button "NEXT" at bounding box center [398, 293] width 36 height 14
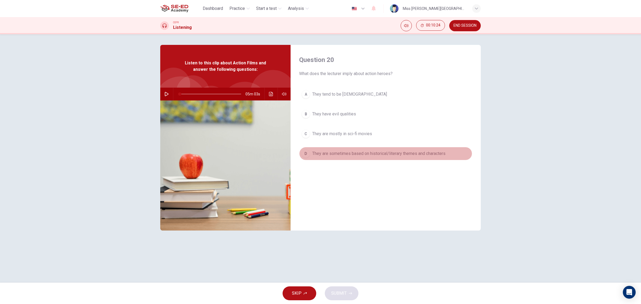
click at [373, 154] on span "They are sometimes based on historical/literary themes and characters" at bounding box center [378, 153] width 133 height 6
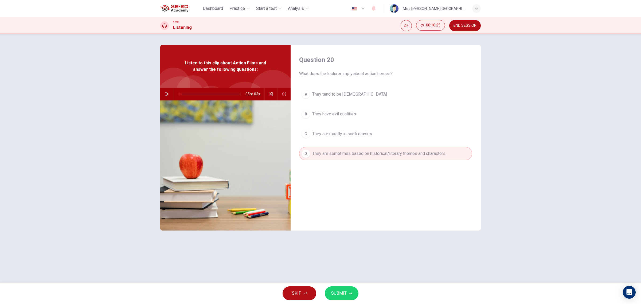
click at [345, 288] on button "SUBMIT" at bounding box center [342, 293] width 34 height 14
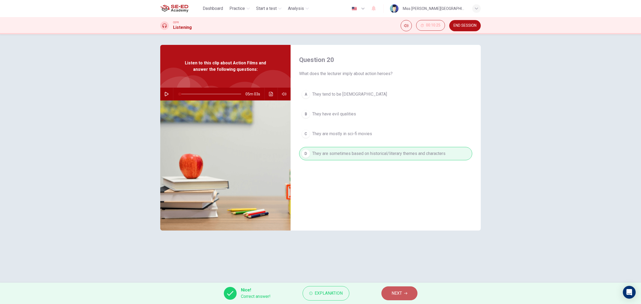
click at [392, 292] on span "NEXT" at bounding box center [396, 292] width 10 height 7
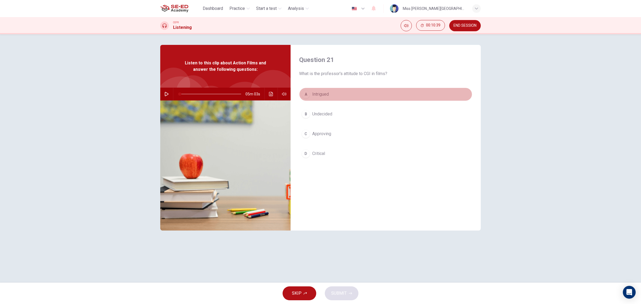
click at [315, 98] on button "A Intrigued" at bounding box center [385, 94] width 173 height 13
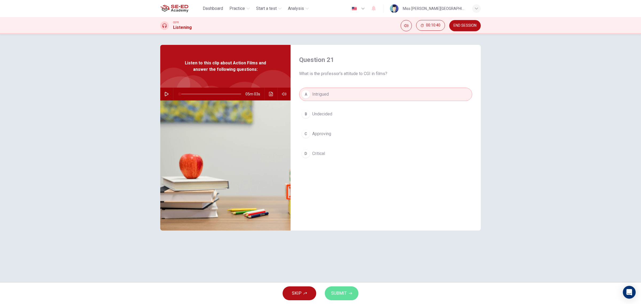
click at [339, 294] on span "SUBMIT" at bounding box center [338, 292] width 15 height 7
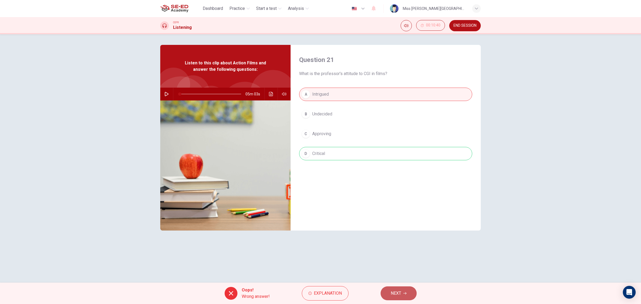
click at [388, 287] on button "NEXT" at bounding box center [398, 293] width 36 height 14
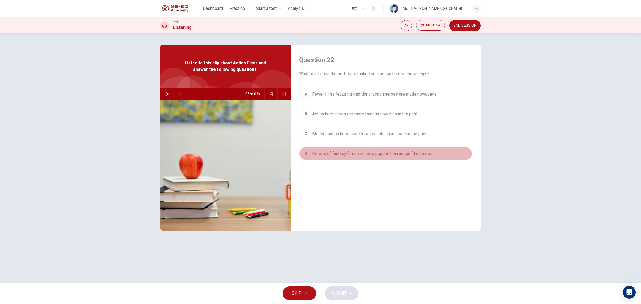
click at [357, 149] on button "D Heroes of fantasy films are more popular than action film heroes" at bounding box center [385, 153] width 173 height 13
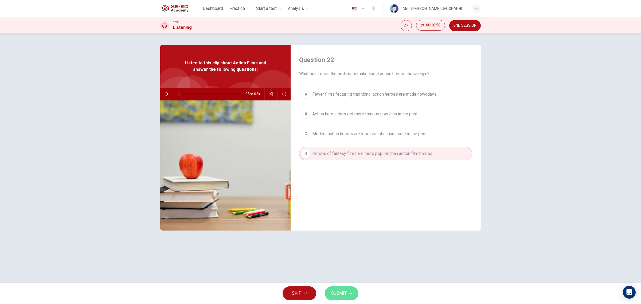
click at [337, 290] on span "SUBMIT" at bounding box center [338, 292] width 15 height 7
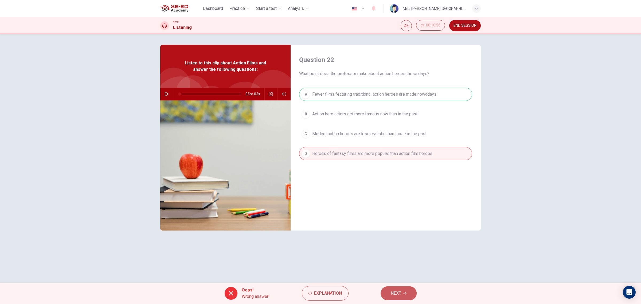
click at [395, 290] on span "NEXT" at bounding box center [395, 292] width 10 height 7
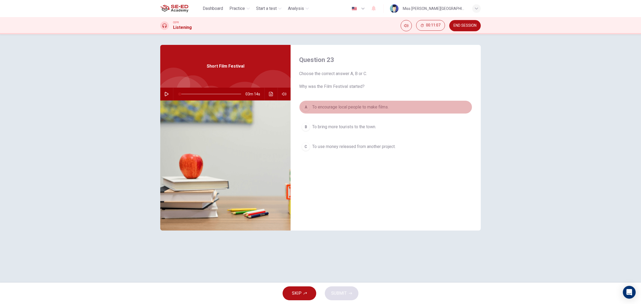
click at [381, 107] on span "To encourage local people to make films." at bounding box center [350, 107] width 76 height 6
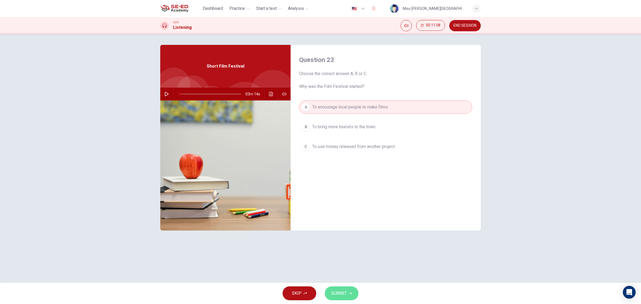
click at [348, 291] on button "SUBMIT" at bounding box center [342, 293] width 34 height 14
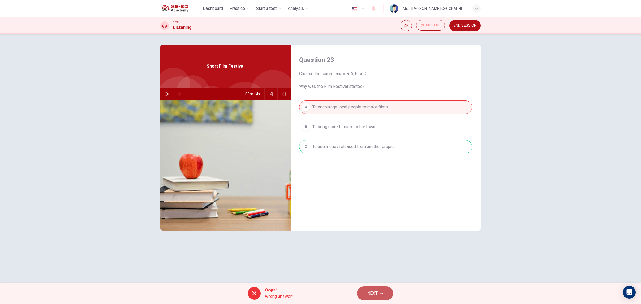
click at [363, 294] on button "NEXT" at bounding box center [375, 293] width 36 height 14
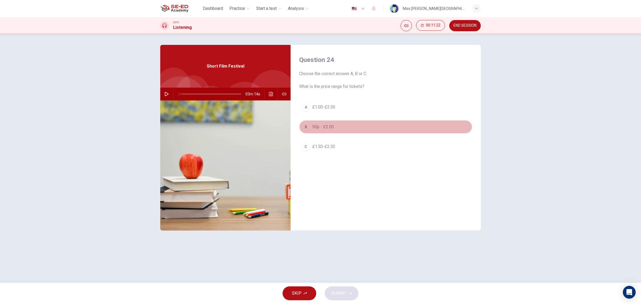
click at [326, 123] on button "B 50p - £2.00" at bounding box center [385, 126] width 173 height 13
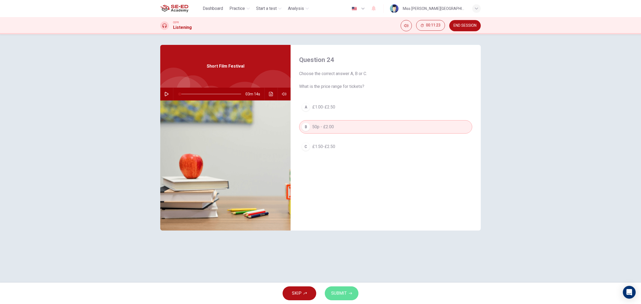
click at [343, 293] on span "SUBMIT" at bounding box center [338, 292] width 15 height 7
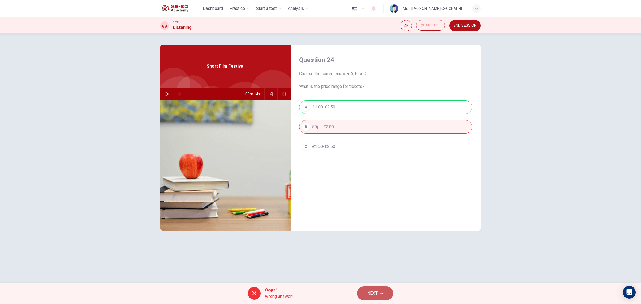
click at [368, 291] on span "NEXT" at bounding box center [372, 292] width 10 height 7
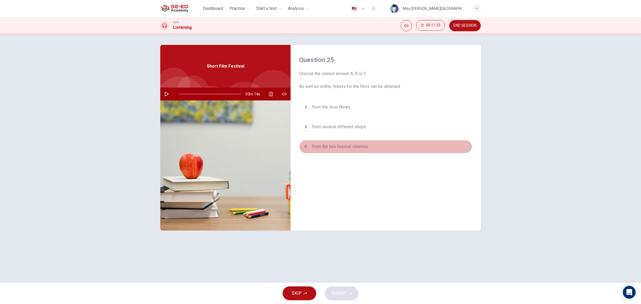
click at [349, 148] on span "from the two festival cinemas." at bounding box center [340, 146] width 57 height 6
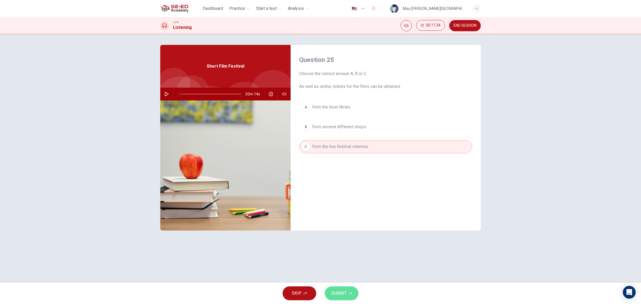
click at [341, 293] on span "SUBMIT" at bounding box center [338, 292] width 15 height 7
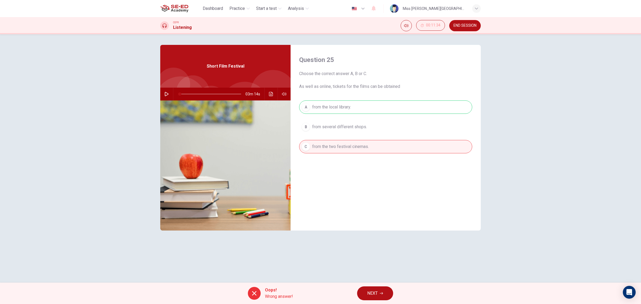
click at [370, 301] on div "Oops! Wrong answer! NEXT" at bounding box center [320, 292] width 641 height 21
click at [370, 296] on span "NEXT" at bounding box center [372, 292] width 10 height 7
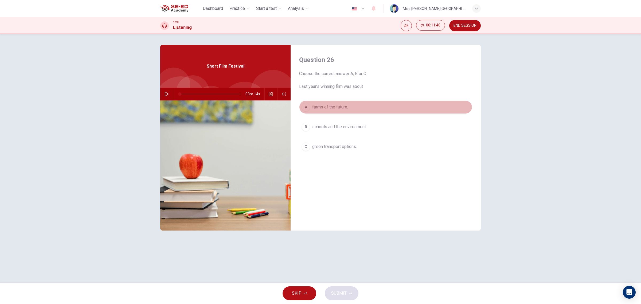
click at [328, 102] on button "A farms of the future." at bounding box center [385, 106] width 173 height 13
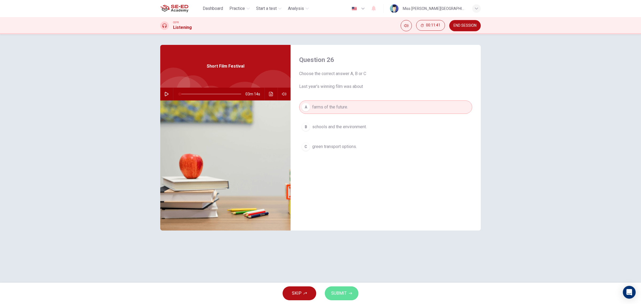
click at [345, 294] on span "SUBMIT" at bounding box center [338, 292] width 15 height 7
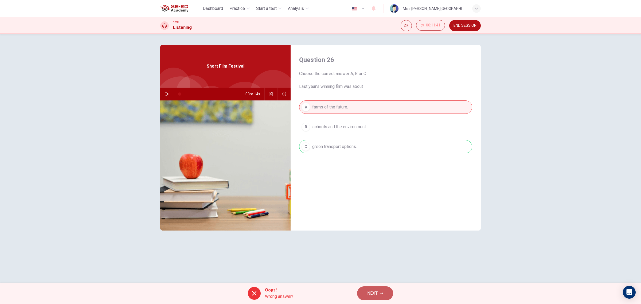
click at [367, 297] on span "NEXT" at bounding box center [372, 292] width 10 height 7
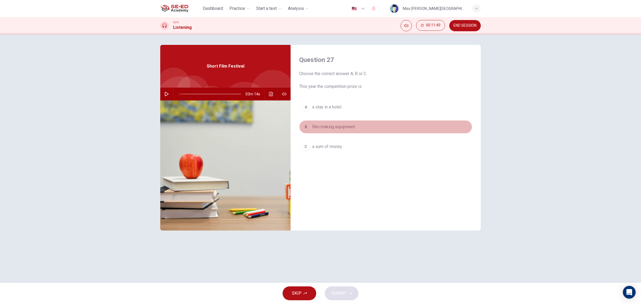
click at [344, 125] on span "film-making equipment." at bounding box center [334, 127] width 44 height 6
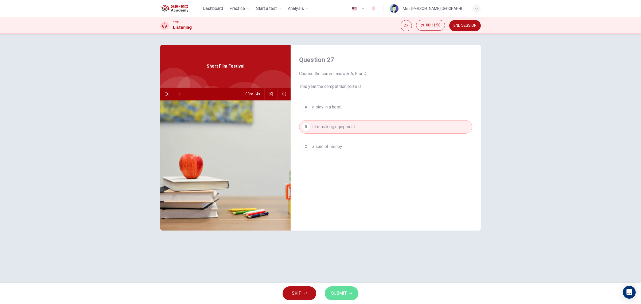
click at [343, 295] on span "SUBMIT" at bounding box center [338, 292] width 15 height 7
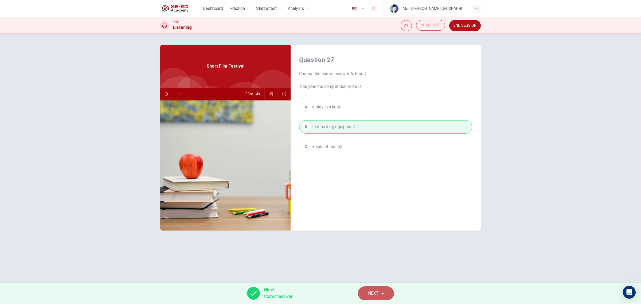
click at [361, 295] on button "NEXT" at bounding box center [376, 293] width 36 height 14
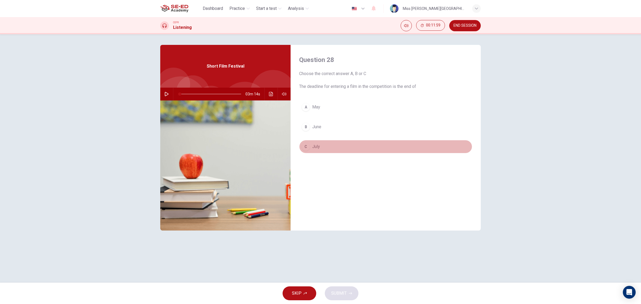
click at [322, 149] on button "C July" at bounding box center [385, 146] width 173 height 13
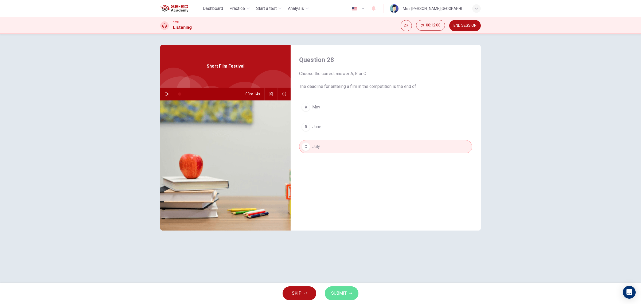
click at [337, 289] on button "SUBMIT" at bounding box center [342, 293] width 34 height 14
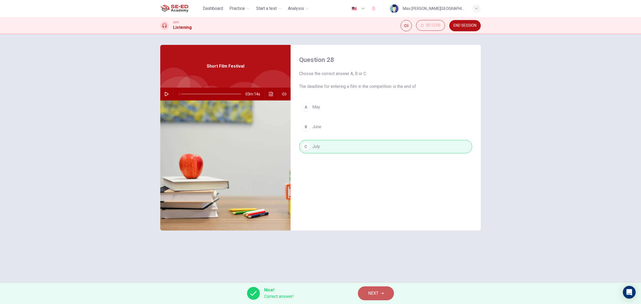
click at [380, 294] on icon "button" at bounding box center [381, 292] width 3 height 3
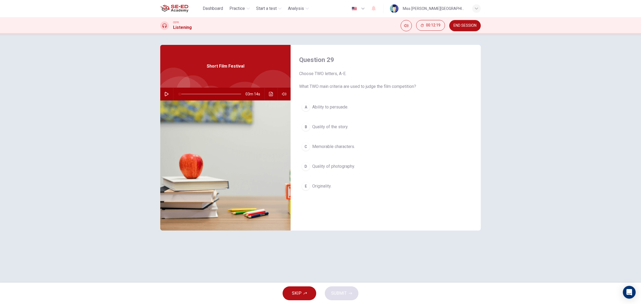
click at [332, 106] on span "Ability to persuade." at bounding box center [330, 107] width 36 height 6
click at [342, 133] on button "B Quality of the story." at bounding box center [385, 126] width 173 height 13
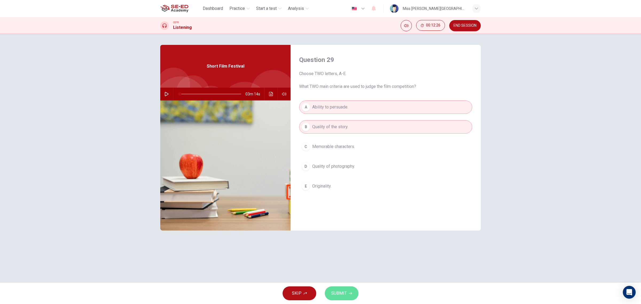
click at [348, 298] on button "SUBMIT" at bounding box center [342, 293] width 34 height 14
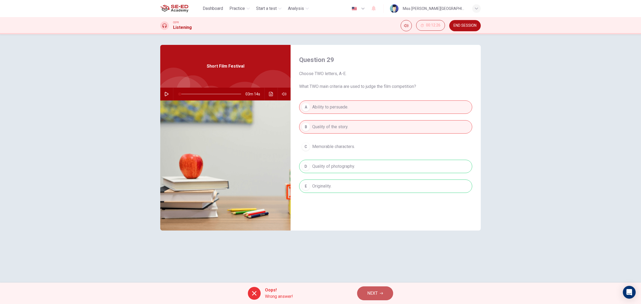
click at [372, 290] on span "NEXT" at bounding box center [372, 292] width 10 height 7
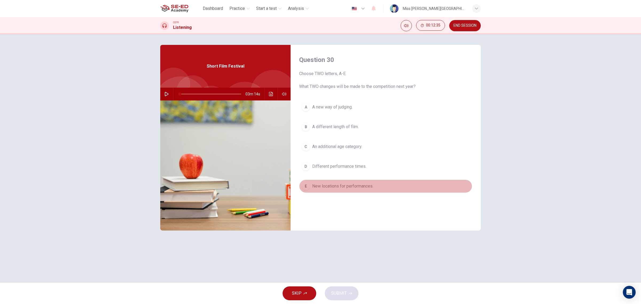
click at [338, 187] on span "New locations for performances." at bounding box center [342, 186] width 61 height 6
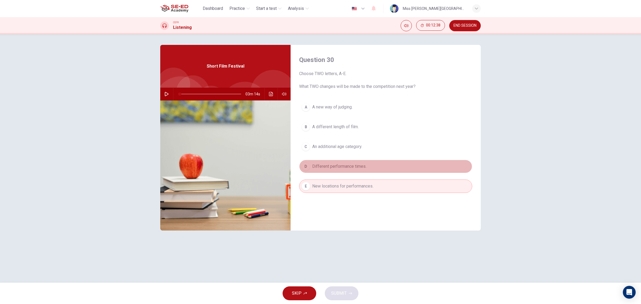
click at [336, 165] on span "Different performance times." at bounding box center [339, 166] width 54 height 6
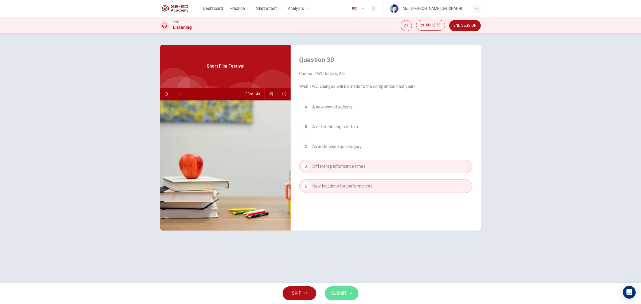
click at [347, 290] on button "SUBMIT" at bounding box center [342, 293] width 34 height 14
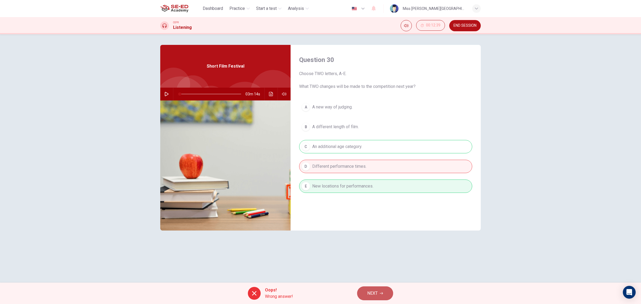
click at [366, 292] on button "NEXT" at bounding box center [375, 293] width 36 height 14
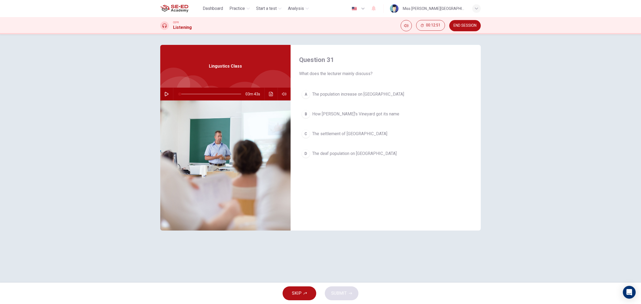
click at [374, 97] on span "The population increase on Martha's Vineyard" at bounding box center [358, 94] width 92 height 6
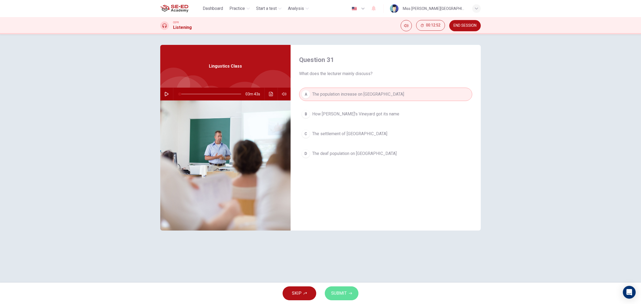
click at [346, 294] on span "SUBMIT" at bounding box center [338, 292] width 15 height 7
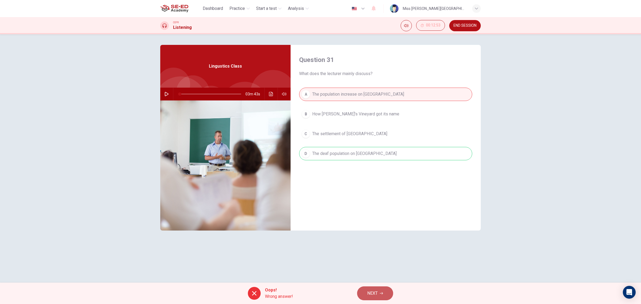
click at [372, 290] on span "NEXT" at bounding box center [372, 292] width 10 height 7
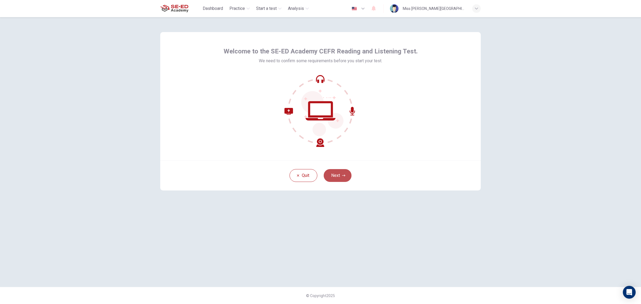
click at [336, 177] on button "Next" at bounding box center [337, 175] width 28 height 13
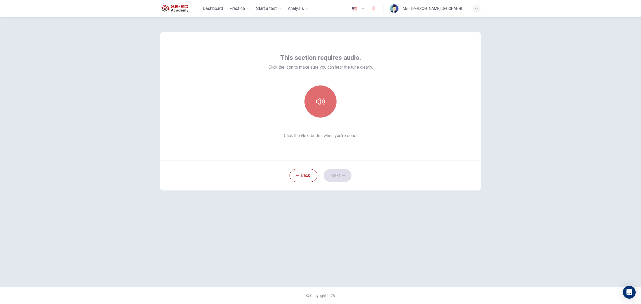
click at [325, 102] on button "button" at bounding box center [320, 101] width 32 height 32
click at [345, 177] on button "Next" at bounding box center [337, 175] width 28 height 13
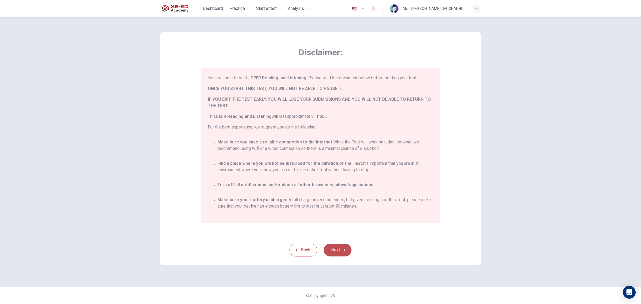
click at [345, 250] on icon "button" at bounding box center [343, 250] width 3 height 2
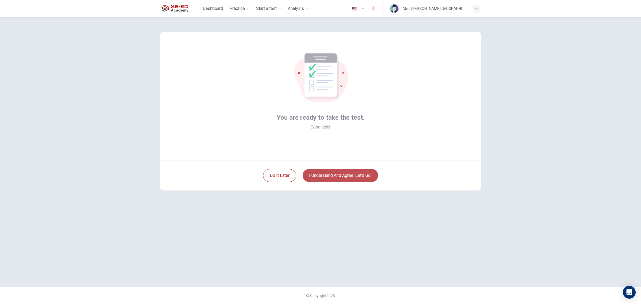
click at [342, 175] on button "I understand and agree. Let’s go!" at bounding box center [340, 175] width 76 height 13
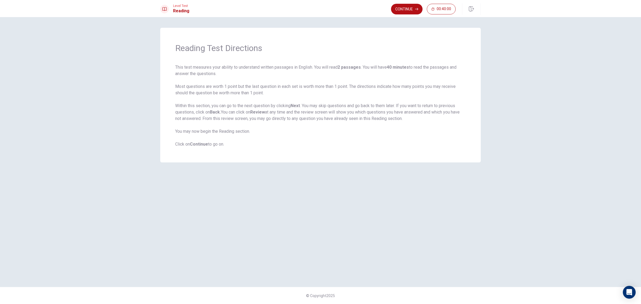
click at [403, 15] on div "Level Test Reading Continue 00:40:00" at bounding box center [320, 8] width 641 height 17
click at [406, 6] on button "Continue" at bounding box center [406, 9] width 31 height 11
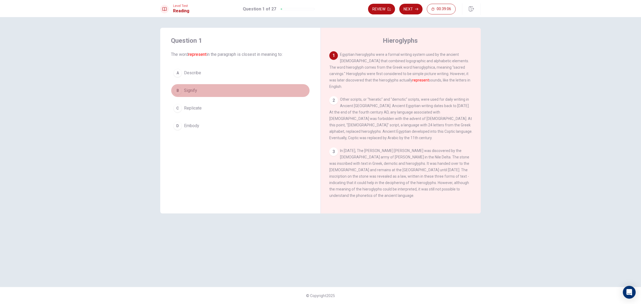
click at [202, 93] on button "B Signify" at bounding box center [240, 90] width 139 height 13
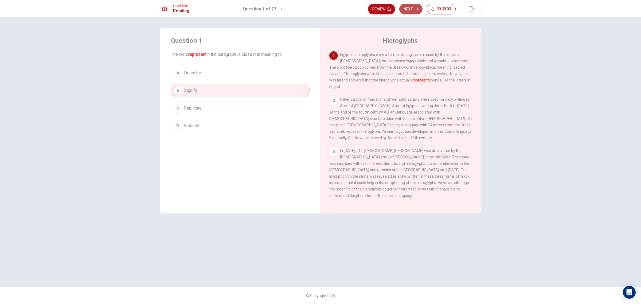
click at [411, 8] on button "Next" at bounding box center [410, 9] width 23 height 11
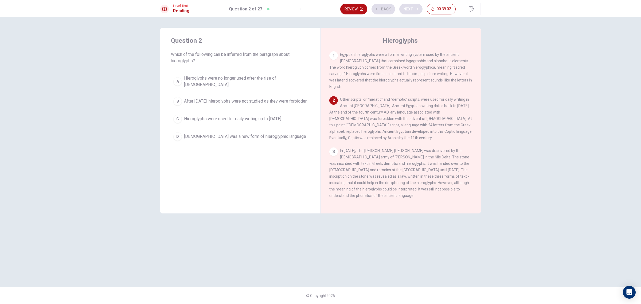
scroll to position [40, 0]
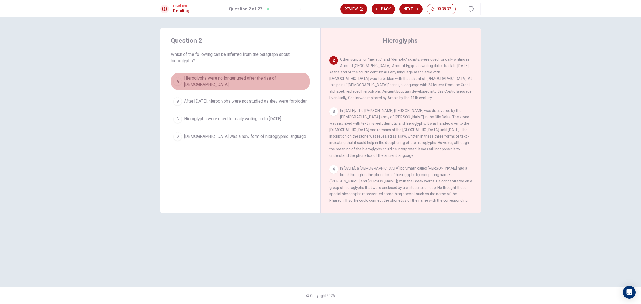
click at [231, 81] on span "Hieroglyphs were no longer used after the rise of Christianity" at bounding box center [245, 81] width 123 height 13
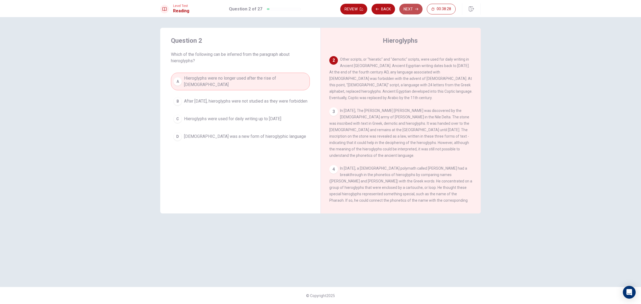
click at [409, 7] on button "Next" at bounding box center [410, 9] width 23 height 11
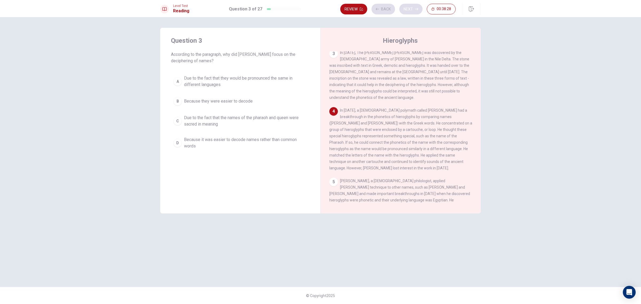
scroll to position [108, 0]
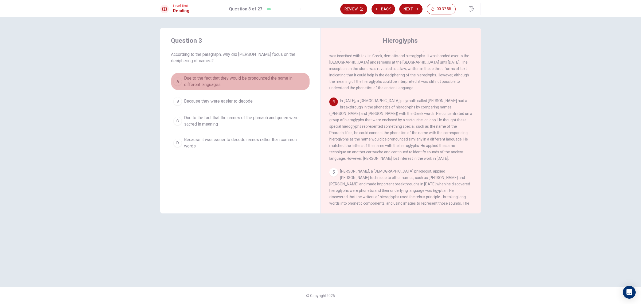
click at [257, 77] on span "Due to the fact that they would be pronounced the same in different languages" at bounding box center [245, 81] width 123 height 13
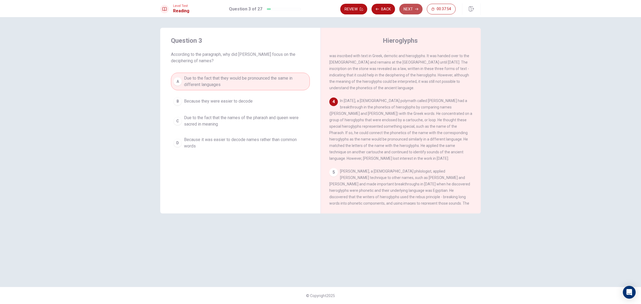
click at [408, 10] on button "Next" at bounding box center [410, 9] width 23 height 11
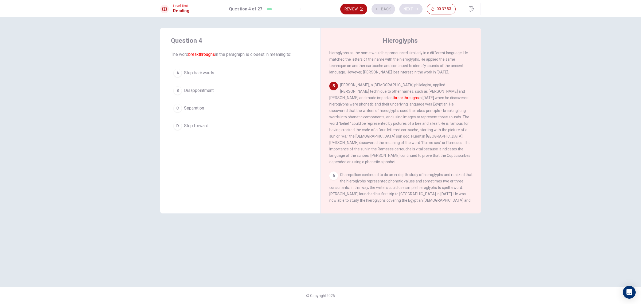
scroll to position [195, 0]
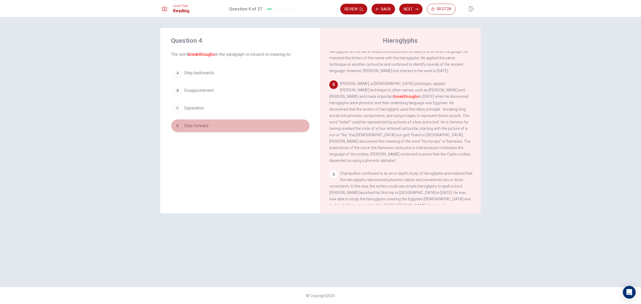
click at [201, 125] on span "Step forward" at bounding box center [196, 125] width 24 height 6
click at [412, 10] on button "Next" at bounding box center [410, 9] width 23 height 11
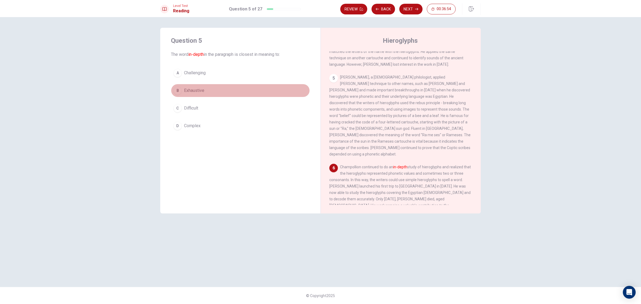
click at [207, 92] on button "B Exhaustive" at bounding box center [240, 90] width 139 height 13
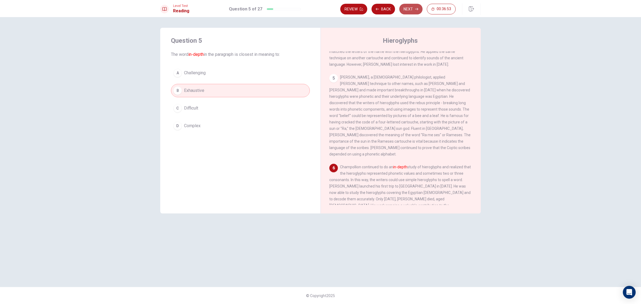
click at [409, 7] on button "Next" at bounding box center [410, 9] width 23 height 11
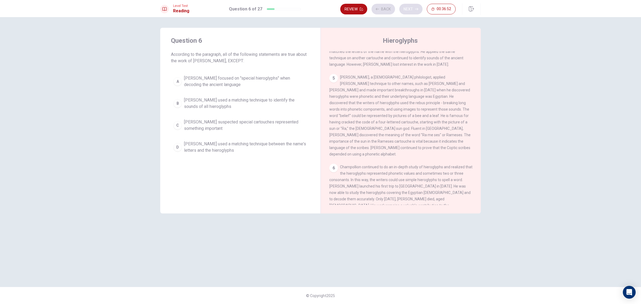
scroll to position [140, 0]
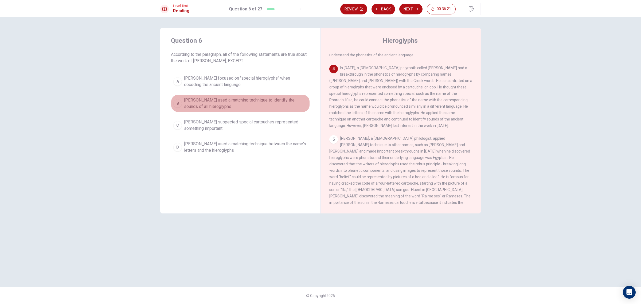
click at [247, 96] on button "B Thomas Young used a matching technique to identify the sounds of all hierogly…" at bounding box center [240, 103] width 139 height 18
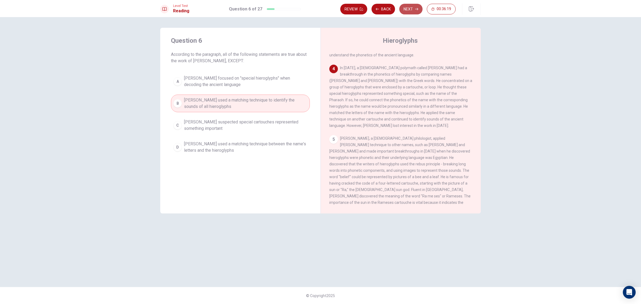
click at [402, 8] on button "Next" at bounding box center [410, 9] width 23 height 11
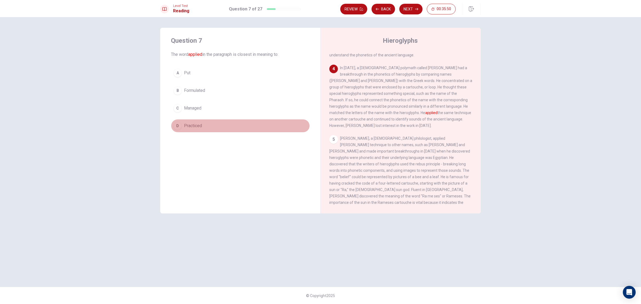
click at [213, 127] on button "D Practiced" at bounding box center [240, 125] width 139 height 13
click at [410, 8] on button "Next" at bounding box center [410, 9] width 23 height 11
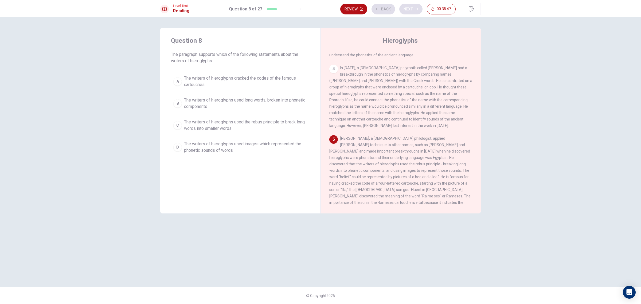
scroll to position [195, 0]
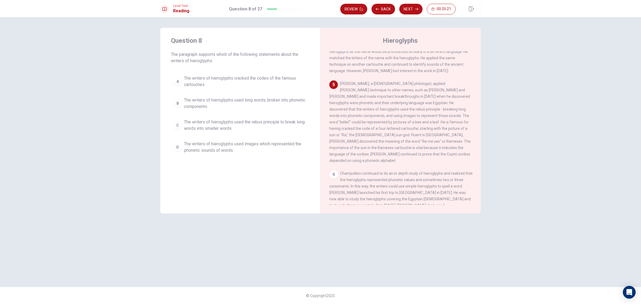
click at [242, 150] on span "The writers of hieroglyphs used images which represented the phonetic sounds of…" at bounding box center [245, 147] width 123 height 13
click at [412, 5] on button "Next" at bounding box center [410, 9] width 23 height 11
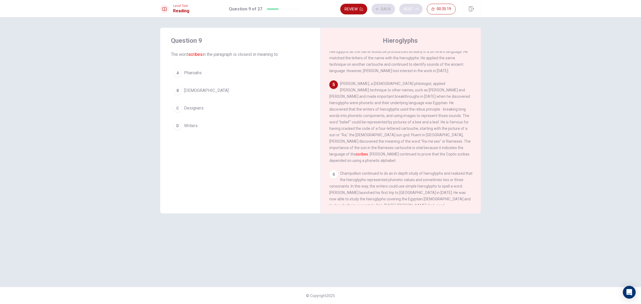
scroll to position [201, 0]
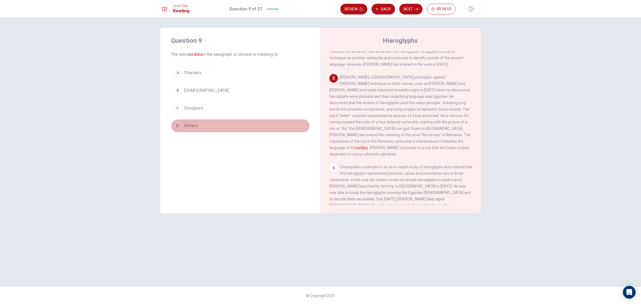
click at [194, 126] on span "Writers" at bounding box center [191, 125] width 14 height 6
click at [413, 4] on button "Next" at bounding box center [410, 9] width 23 height 11
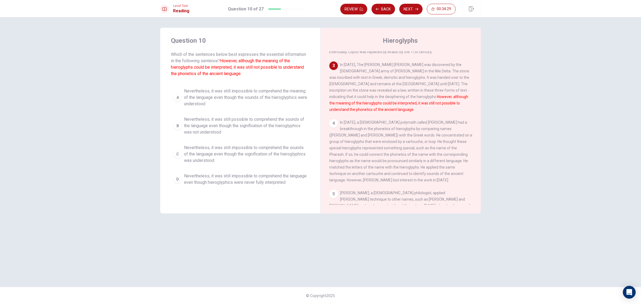
scroll to position [84, 0]
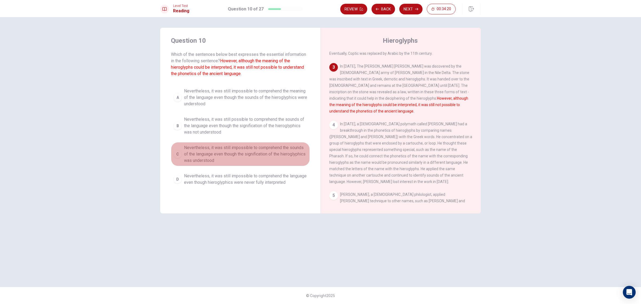
click at [264, 153] on span "Nevertheless, it was still impossible to comprehend the sounds of the language …" at bounding box center [245, 153] width 123 height 19
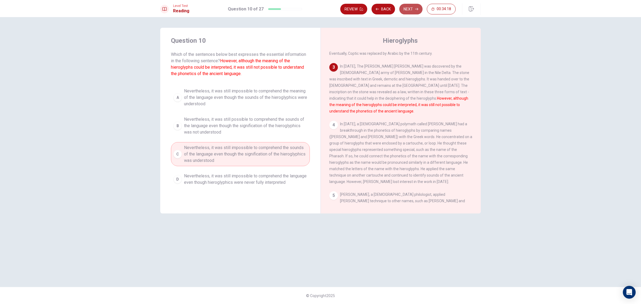
click at [412, 11] on button "Next" at bounding box center [410, 9] width 23 height 11
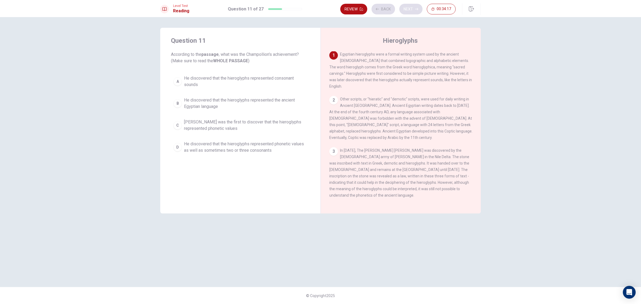
scroll to position [0, 0]
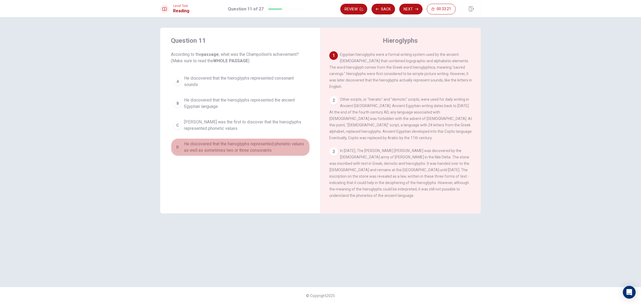
click at [253, 150] on span "He discovered that the hieroglyphs represented phonetic values as well as somet…" at bounding box center [245, 147] width 123 height 13
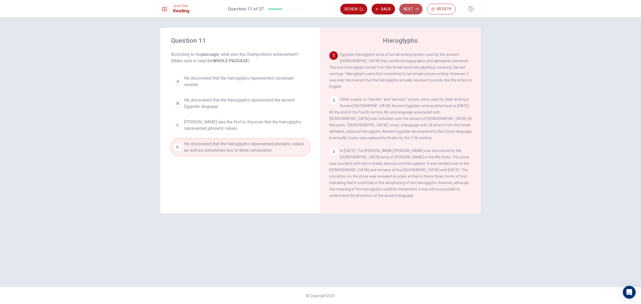
click at [411, 11] on button "Next" at bounding box center [410, 9] width 23 height 11
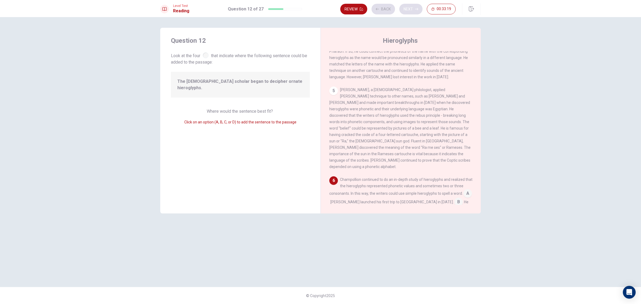
scroll to position [210, 0]
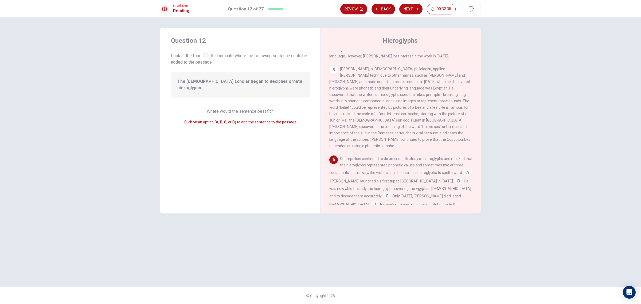
drag, startPoint x: 334, startPoint y: 167, endPoint x: 247, endPoint y: 97, distance: 111.4
click at [247, 97] on div "Question 12 Look at the four that indicate where the following sentence could b…" at bounding box center [320, 120] width 320 height 185
click at [230, 82] on span "The French scholar began to decipher ornate hieroglyphs." at bounding box center [240, 84] width 126 height 13
click at [463, 169] on input at bounding box center [467, 173] width 9 height 9
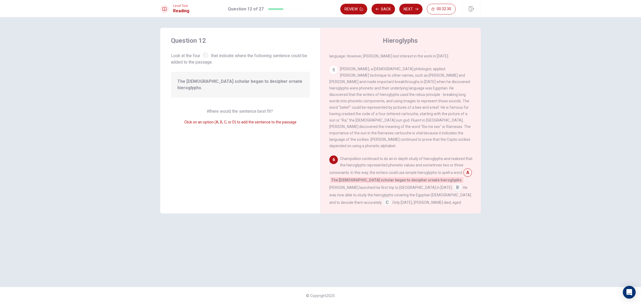
click at [463, 169] on input at bounding box center [467, 173] width 9 height 9
click at [408, 6] on button "Next" at bounding box center [410, 9] width 23 height 11
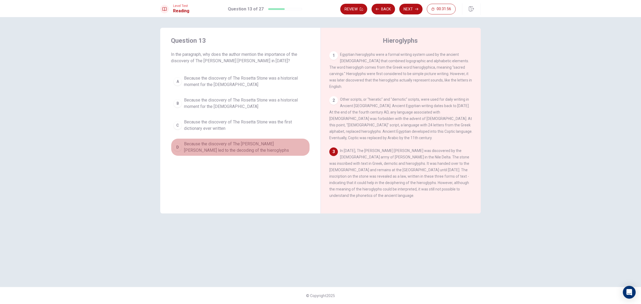
click at [242, 149] on span "Because the discovery of The Rosetta Stone led to the decoding of the hieroglyp…" at bounding box center [245, 147] width 123 height 13
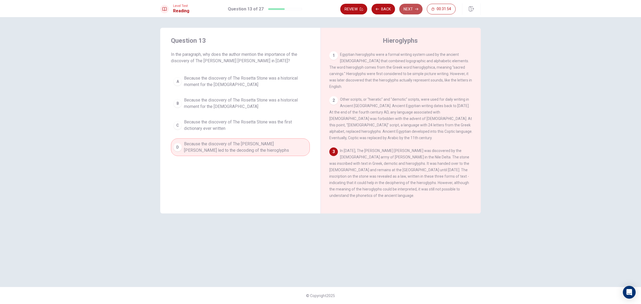
click at [411, 7] on button "Next" at bounding box center [410, 9] width 23 height 11
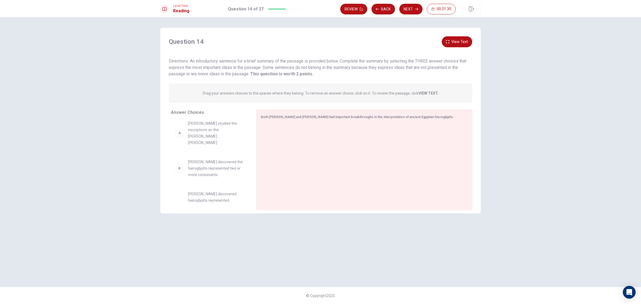
scroll to position [0, 0]
click at [196, 137] on span "Jean-Francois Champollion studied the inscriptions on the Rosetta Stone" at bounding box center [216, 137] width 56 height 26
drag, startPoint x: 196, startPoint y: 137, endPoint x: 288, endPoint y: 144, distance: 91.8
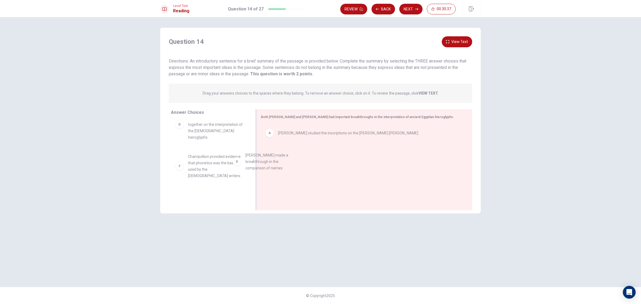
drag, startPoint x: 198, startPoint y: 163, endPoint x: 270, endPoint y: 171, distance: 72.6
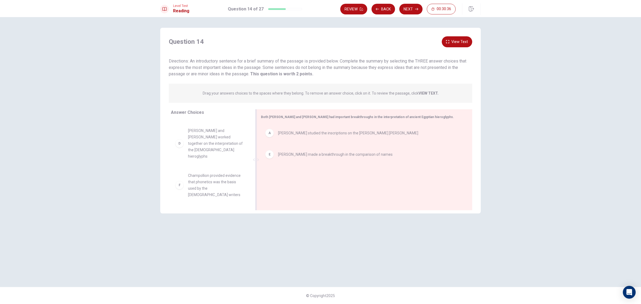
scroll to position [55, 0]
drag, startPoint x: 224, startPoint y: 193, endPoint x: 294, endPoint y: 184, distance: 70.0
click at [412, 10] on button "Next" at bounding box center [410, 9] width 23 height 11
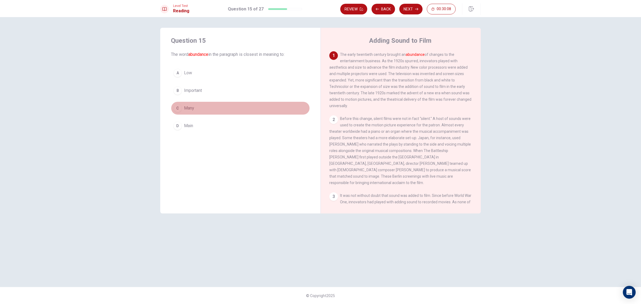
click at [199, 108] on button "C Many" at bounding box center [240, 107] width 139 height 13
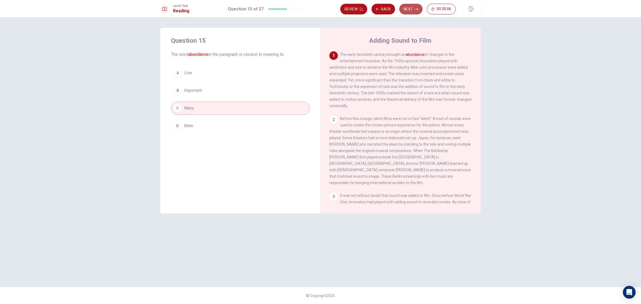
click at [406, 7] on button "Next" at bounding box center [410, 9] width 23 height 11
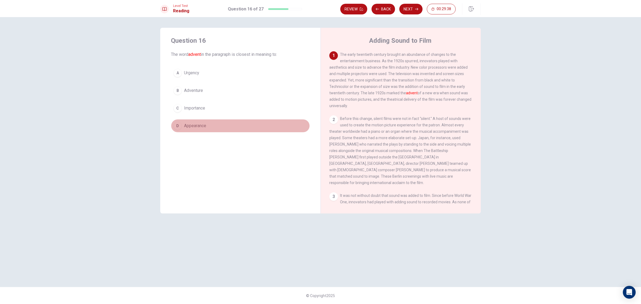
click at [206, 125] on span "Appearance" at bounding box center [195, 125] width 22 height 6
click at [415, 10] on icon "button" at bounding box center [416, 8] width 3 height 3
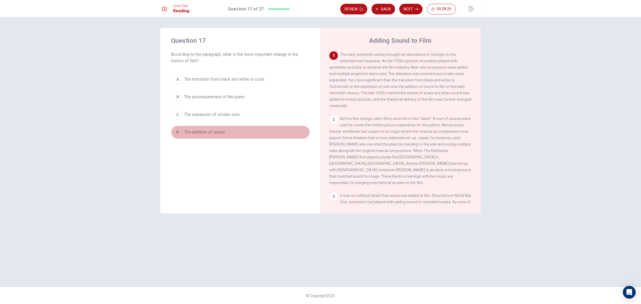
click at [196, 137] on button "D The addition of sound" at bounding box center [240, 131] width 139 height 13
click at [407, 4] on button "Next" at bounding box center [410, 9] width 23 height 11
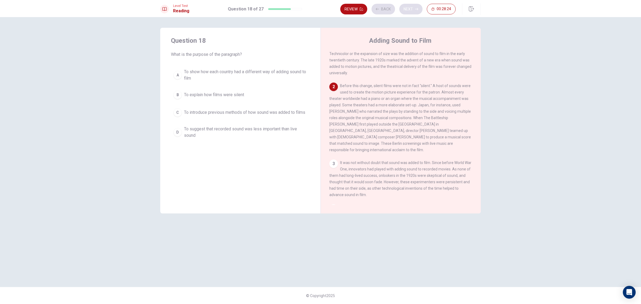
scroll to position [34, 0]
click at [238, 107] on button "C To introduce previous methods of how sound was added to films" at bounding box center [240, 112] width 139 height 13
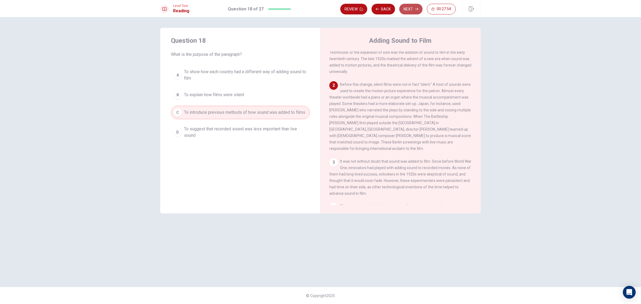
click at [407, 6] on button "Next" at bounding box center [410, 9] width 23 height 11
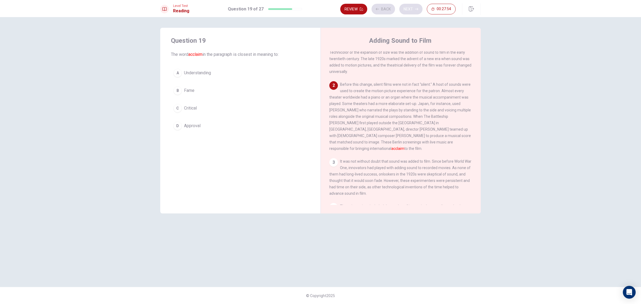
scroll to position [67, 0]
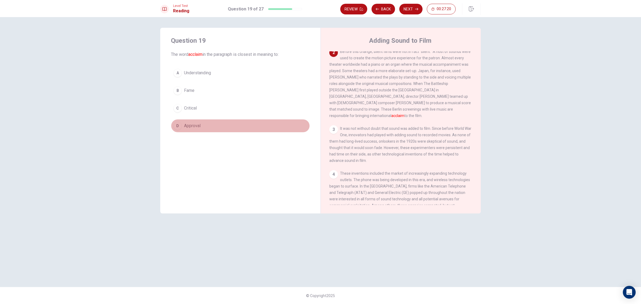
click at [217, 123] on button "D Approval" at bounding box center [240, 125] width 139 height 13
click at [412, 3] on div "Level Test Reading Question 19 of 27 Review Back Next 00:27:18" at bounding box center [320, 8] width 641 height 17
click at [412, 11] on button "Next" at bounding box center [410, 9] width 23 height 11
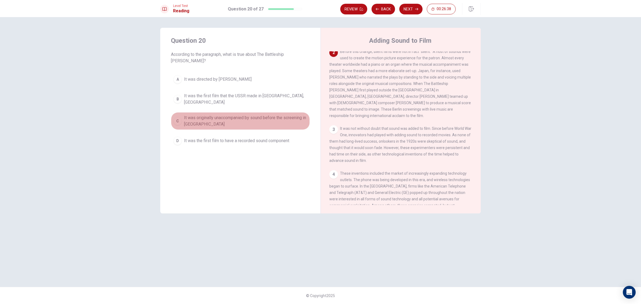
click at [235, 114] on span "It was originally unaccompanied by sound before the screening in Germany" at bounding box center [245, 120] width 123 height 13
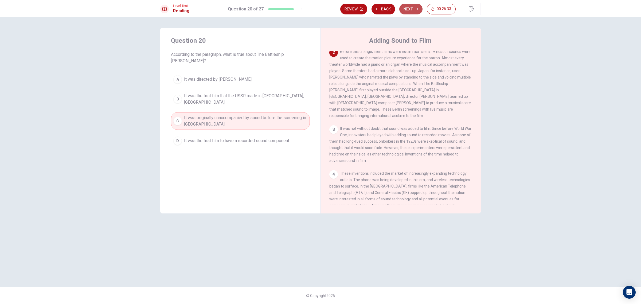
click at [412, 10] on button "Next" at bounding box center [410, 9] width 23 height 11
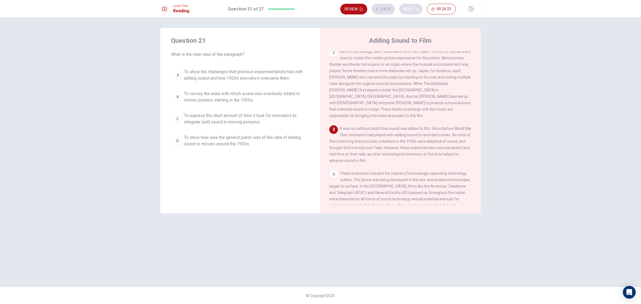
scroll to position [81, 0]
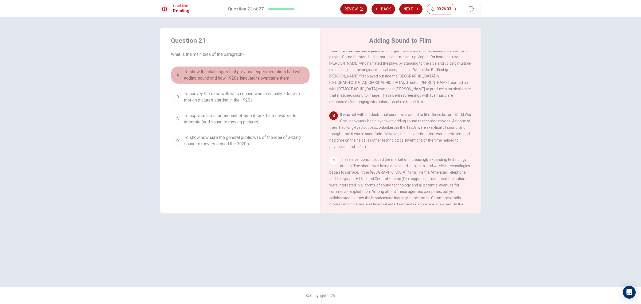
click at [289, 77] on span "To show the challenges that previous experimentalists had with adding sound and…" at bounding box center [245, 75] width 123 height 13
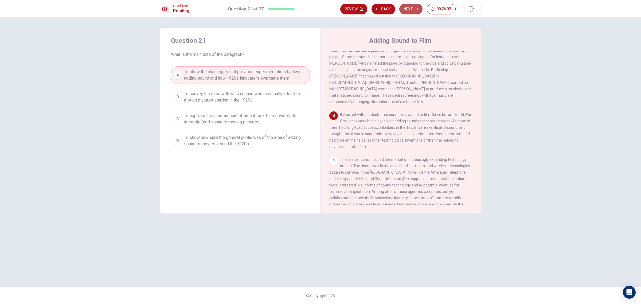
click at [404, 10] on button "Next" at bounding box center [410, 9] width 23 height 11
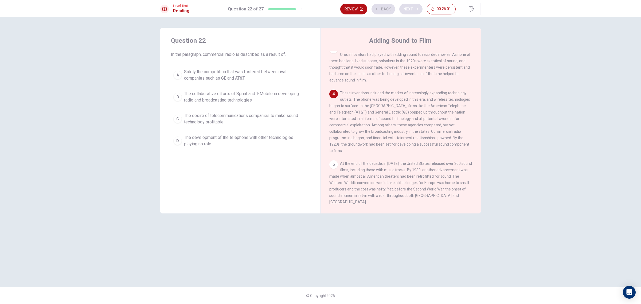
scroll to position [148, 0]
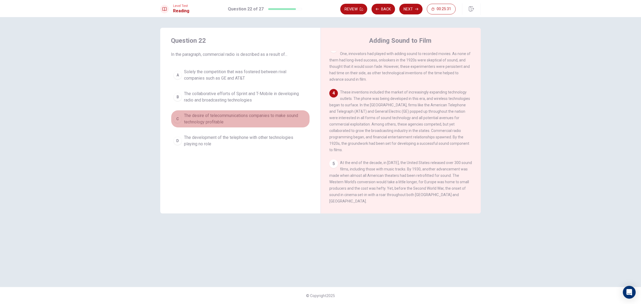
click at [266, 120] on span "The desire of telecommunications companies to make sound technology profitable" at bounding box center [245, 118] width 123 height 13
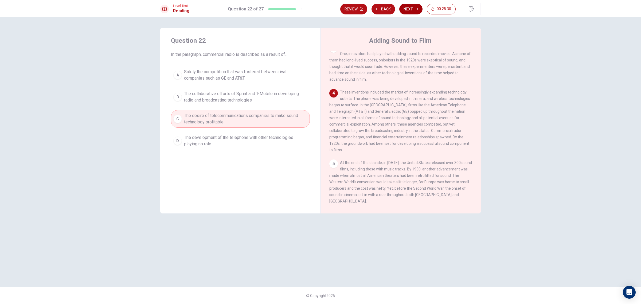
click at [406, 10] on button "Next" at bounding box center [410, 9] width 23 height 11
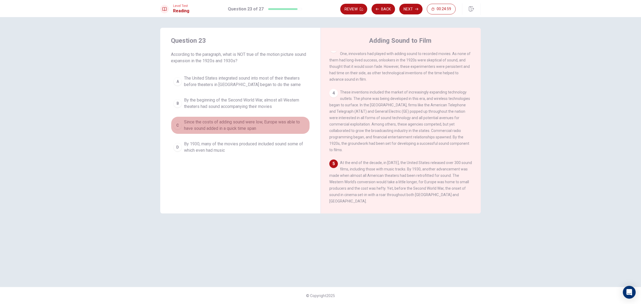
click at [236, 130] on span "Since the costs of adding sound were low, Europe was able to have sound added i…" at bounding box center [245, 125] width 123 height 13
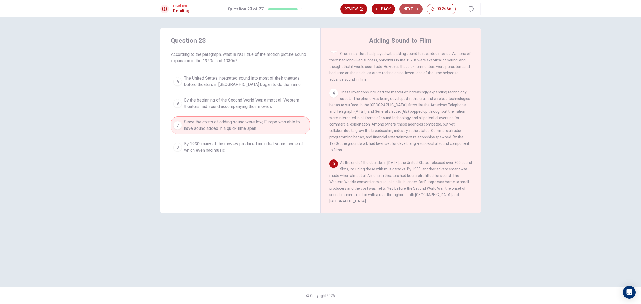
click at [410, 6] on button "Next" at bounding box center [410, 9] width 23 height 11
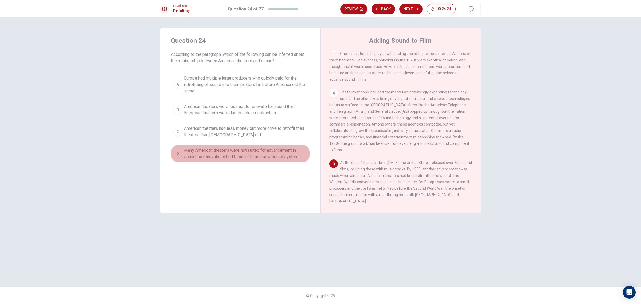
click at [258, 156] on span "Many American theaters were not suited for advancement in sound, so renovations…" at bounding box center [245, 153] width 123 height 13
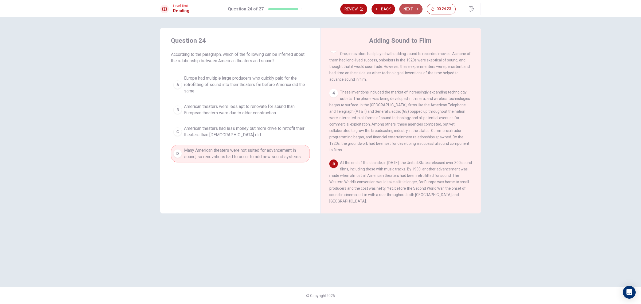
click at [409, 10] on button "Next" at bounding box center [410, 9] width 23 height 11
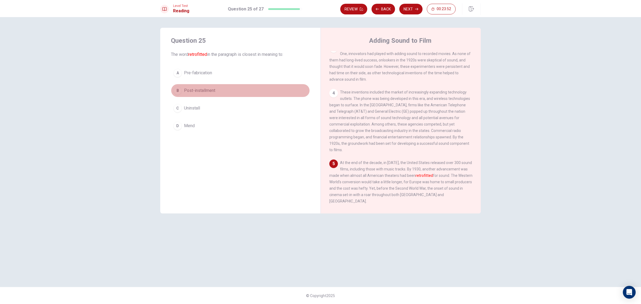
click at [253, 86] on button "B Post-installment" at bounding box center [240, 90] width 139 height 13
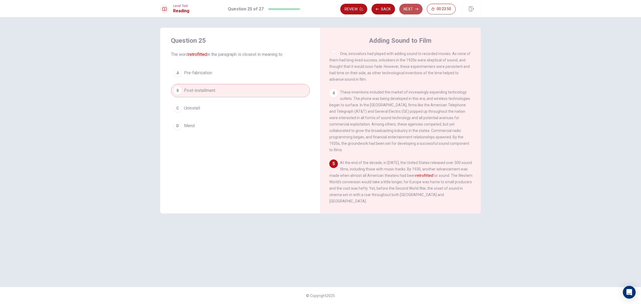
click at [414, 9] on button "Next" at bounding box center [410, 9] width 23 height 11
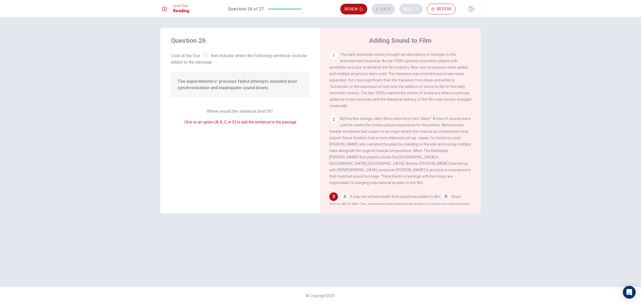
scroll to position [86, 0]
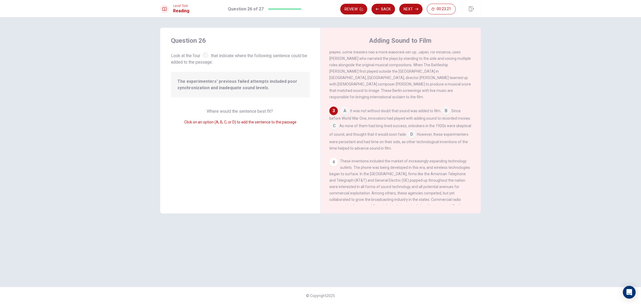
click at [448, 110] on input at bounding box center [445, 111] width 9 height 9
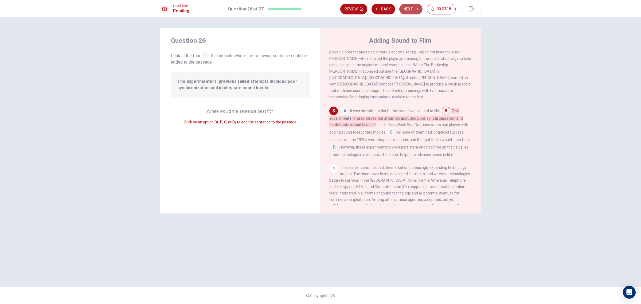
click at [409, 9] on button "Next" at bounding box center [410, 9] width 23 height 11
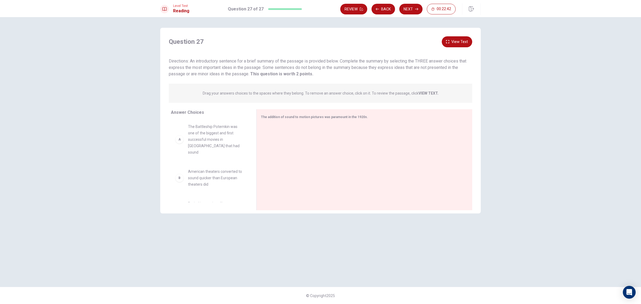
scroll to position [1, 0]
drag, startPoint x: 207, startPoint y: 177, endPoint x: 289, endPoint y: 159, distance: 83.5
drag, startPoint x: 215, startPoint y: 179, endPoint x: 282, endPoint y: 171, distance: 67.2
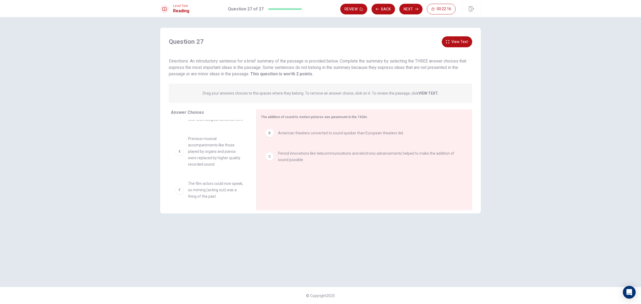
scroll to position [67, 0]
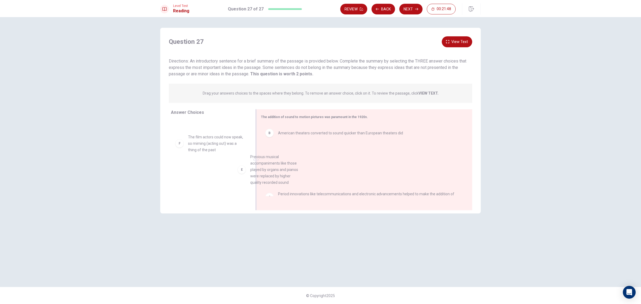
drag, startPoint x: 212, startPoint y: 155, endPoint x: 289, endPoint y: 178, distance: 80.0
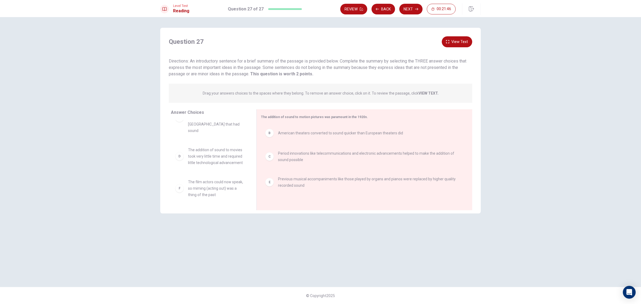
scroll to position [22, 0]
drag, startPoint x: 205, startPoint y: 196, endPoint x: 218, endPoint y: 192, distance: 13.4
click at [408, 11] on button "Next" at bounding box center [410, 9] width 23 height 11
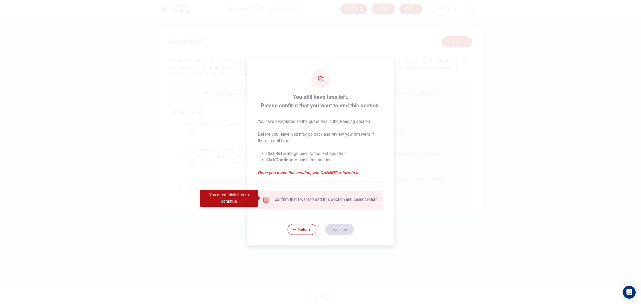
click at [264, 198] on input "You must click this to continue" at bounding box center [266, 200] width 6 height 6
click at [341, 231] on button "Continue" at bounding box center [339, 229] width 29 height 11
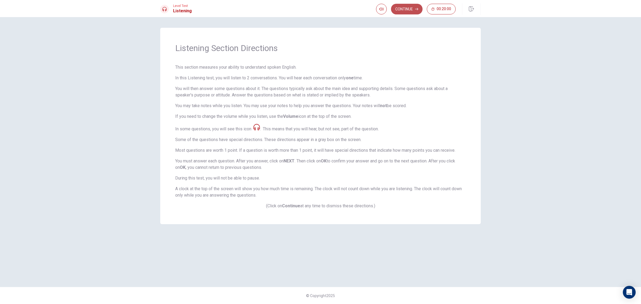
click at [409, 10] on button "Continue" at bounding box center [406, 9] width 31 height 11
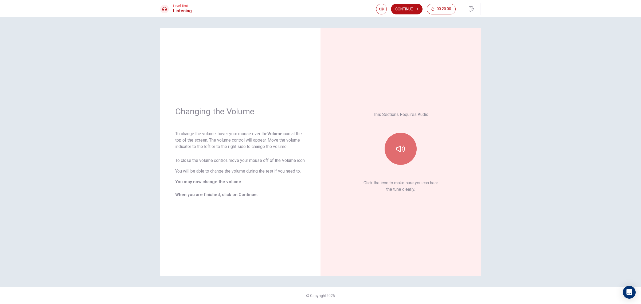
click at [410, 149] on button "button" at bounding box center [400, 149] width 32 height 32
click at [405, 12] on button "Continue" at bounding box center [406, 9] width 31 height 11
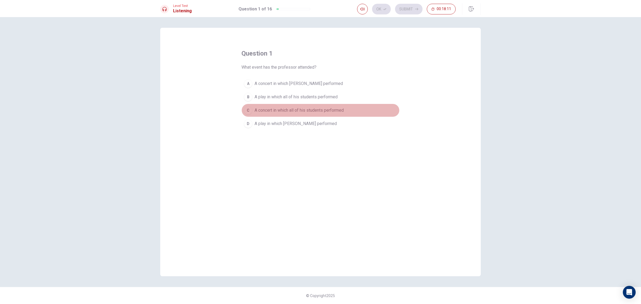
click at [333, 109] on span "A concert in which all of his students performed" at bounding box center [298, 110] width 89 height 6
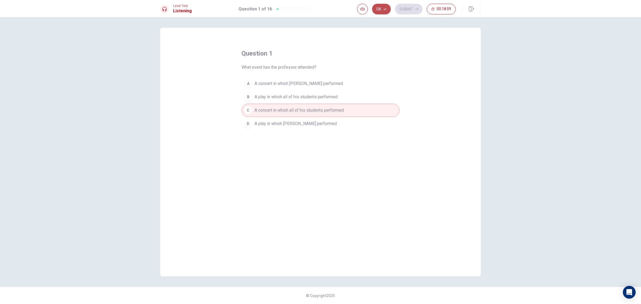
click at [382, 11] on button "Ok" at bounding box center [381, 9] width 19 height 11
click at [408, 8] on button "Submit" at bounding box center [408, 9] width 27 height 11
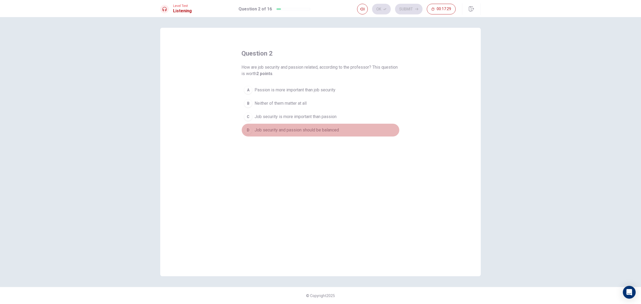
click at [279, 130] on span "Job security and passion should be balanced" at bounding box center [296, 130] width 84 height 6
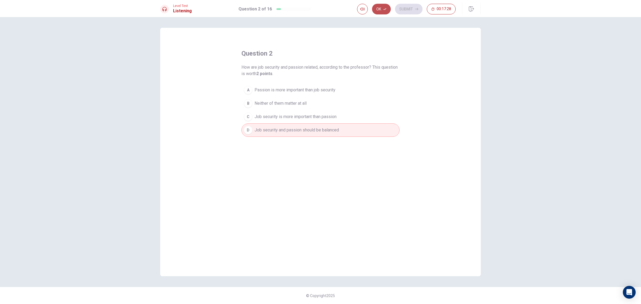
click at [386, 10] on icon "button" at bounding box center [384, 8] width 3 height 3
click at [403, 8] on button "Submit" at bounding box center [408, 9] width 27 height 11
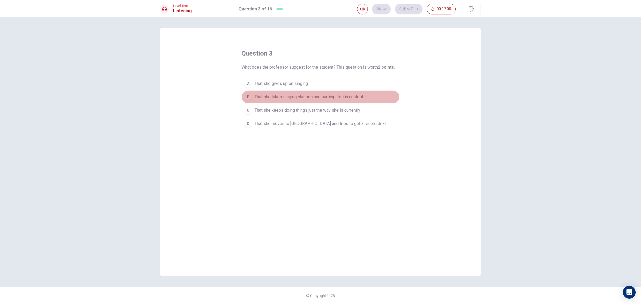
click at [303, 97] on span "That she takes singing classes and participates in contests" at bounding box center [309, 97] width 111 height 6
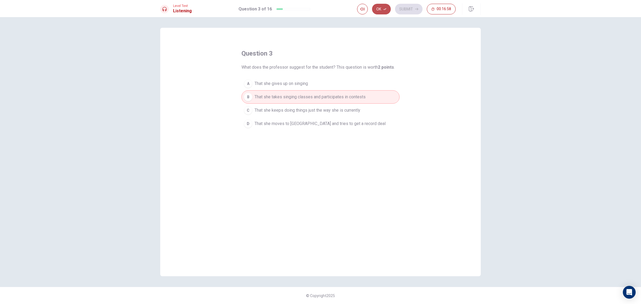
click at [385, 9] on icon "button" at bounding box center [384, 8] width 3 height 3
click at [406, 11] on button "Submit" at bounding box center [408, 9] width 27 height 11
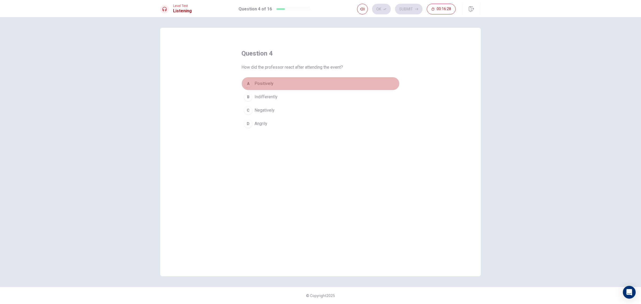
click at [273, 86] on button "A Positively" at bounding box center [320, 83] width 158 height 13
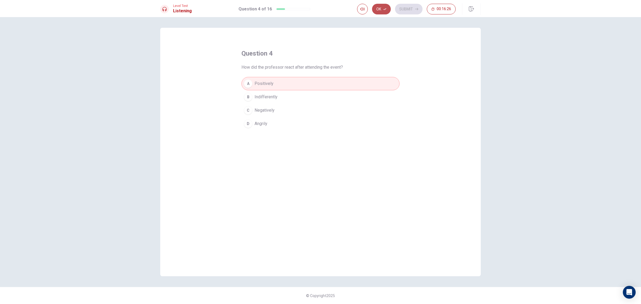
click at [383, 11] on button "Ok" at bounding box center [381, 9] width 19 height 11
click at [405, 10] on button "Submit" at bounding box center [408, 9] width 27 height 11
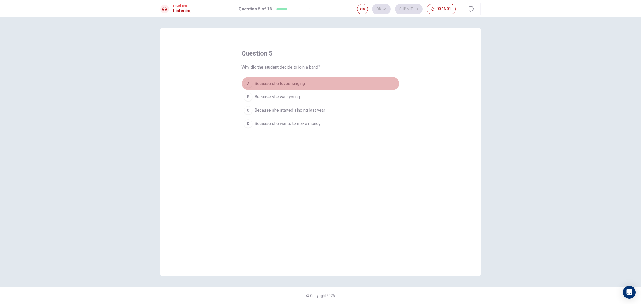
click at [288, 86] on span "Because she loves singing" at bounding box center [279, 83] width 50 height 6
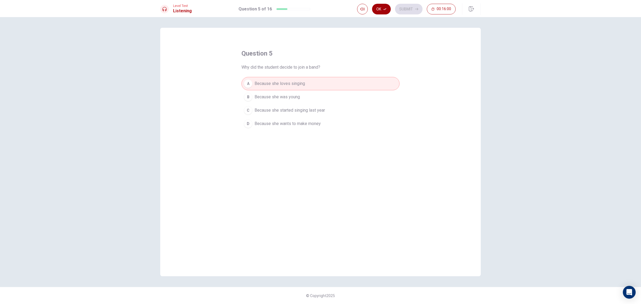
click at [376, 10] on button "Ok" at bounding box center [381, 9] width 19 height 11
click at [409, 6] on button "Submit" at bounding box center [408, 9] width 27 height 11
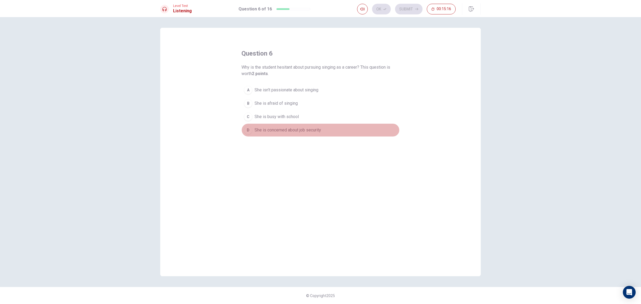
click at [292, 129] on span "She is concerned about job security" at bounding box center [287, 130] width 66 height 6
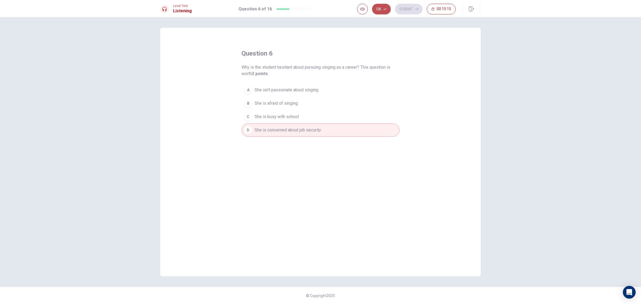
click at [381, 12] on button "Ok" at bounding box center [381, 9] width 19 height 11
click at [402, 9] on button "Submit" at bounding box center [408, 9] width 27 height 11
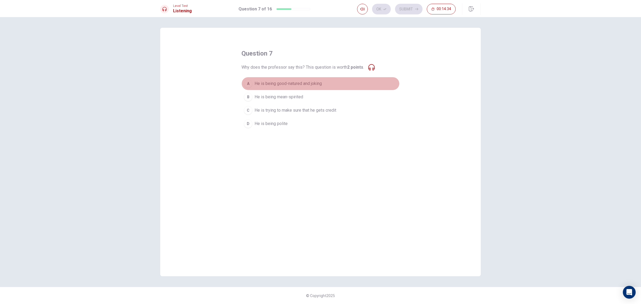
click at [305, 86] on span "He is being good-natured and joking" at bounding box center [287, 83] width 67 height 6
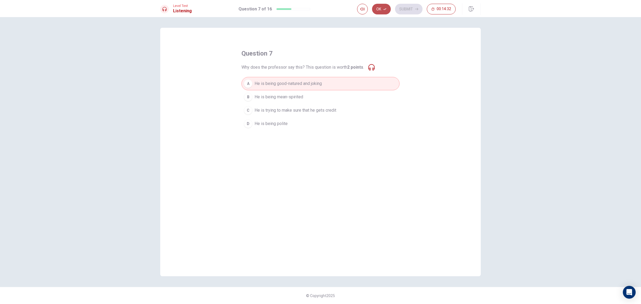
click at [386, 6] on button "Ok" at bounding box center [381, 9] width 19 height 11
click at [406, 6] on button "Submit" at bounding box center [408, 9] width 27 height 11
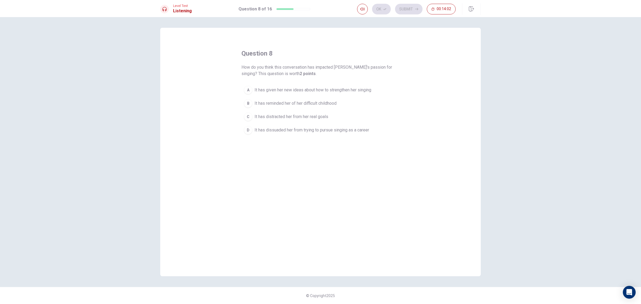
click at [343, 92] on span "It has given her new ideas about how to strengthen her singing" at bounding box center [312, 90] width 117 height 6
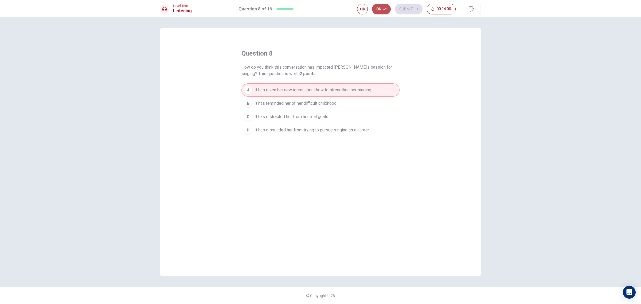
click at [384, 11] on button "Ok" at bounding box center [381, 9] width 19 height 11
click at [401, 10] on button "Submit" at bounding box center [408, 9] width 27 height 11
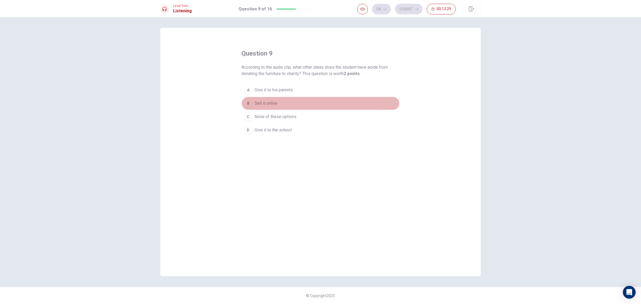
click at [273, 103] on span "Sell it online" at bounding box center [265, 103] width 23 height 6
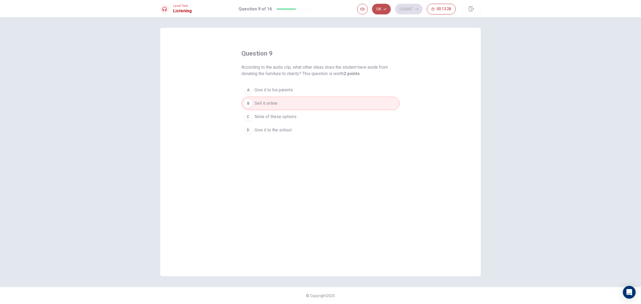
click at [382, 11] on button "Ok" at bounding box center [381, 9] width 19 height 11
click at [408, 11] on button "Submit" at bounding box center [408, 9] width 27 height 11
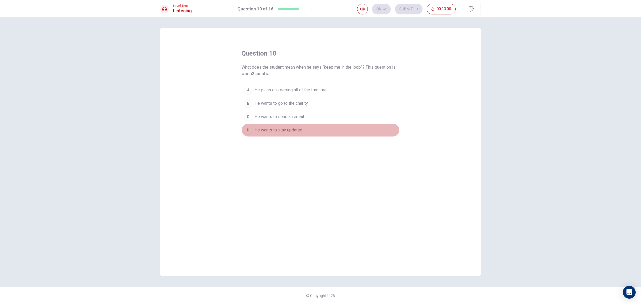
click at [290, 129] on span "He wants to stay updated" at bounding box center [278, 130] width 48 height 6
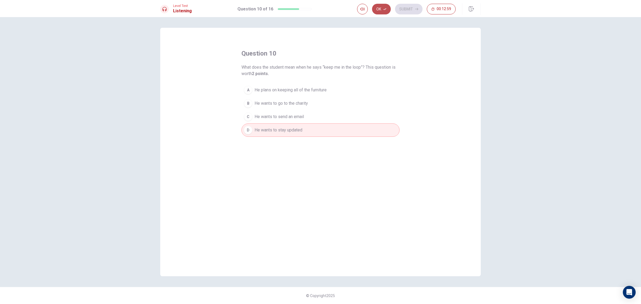
click at [381, 9] on button "Ok" at bounding box center [381, 9] width 19 height 11
click at [399, 8] on button "Submit" at bounding box center [408, 9] width 27 height 11
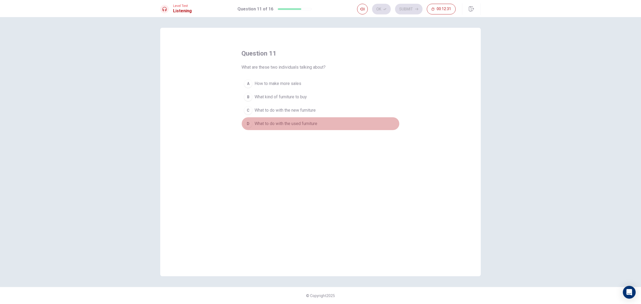
click at [306, 129] on button "D What to do with the used furniture" at bounding box center [320, 123] width 158 height 13
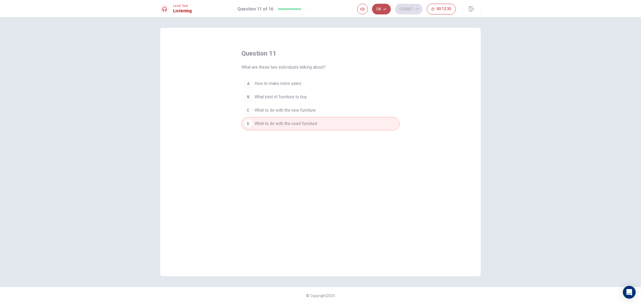
click at [382, 11] on button "Ok" at bounding box center [381, 9] width 19 height 11
click at [402, 7] on button "Submit" at bounding box center [408, 9] width 27 height 11
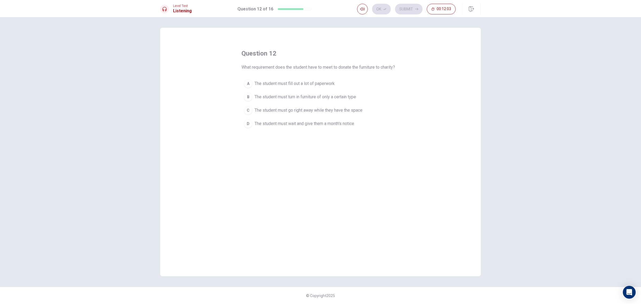
click at [323, 112] on span "The student must go right away while they have the space" at bounding box center [308, 110] width 108 height 6
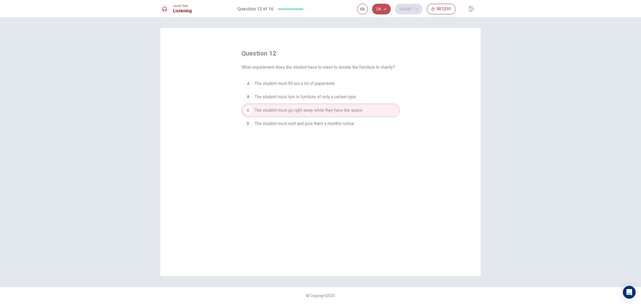
click at [386, 6] on button "Ok" at bounding box center [381, 9] width 19 height 11
click at [400, 7] on button "Submit" at bounding box center [408, 9] width 27 height 11
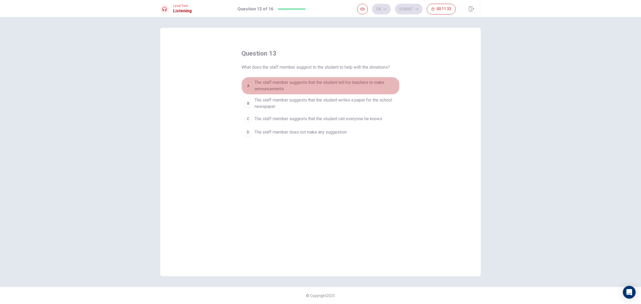
click at [310, 80] on span "The staff member suggests that the student tell his teachers to make announceme…" at bounding box center [325, 85] width 143 height 13
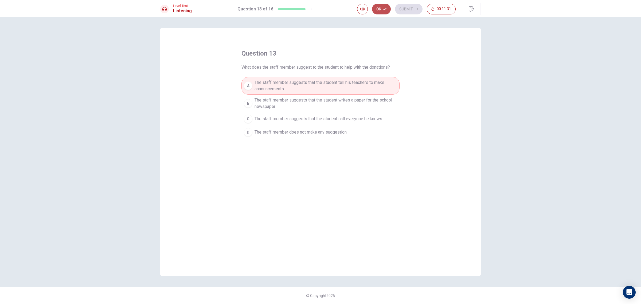
click at [384, 7] on icon "button" at bounding box center [384, 8] width 3 height 3
click at [408, 7] on button "Submit" at bounding box center [408, 9] width 27 height 11
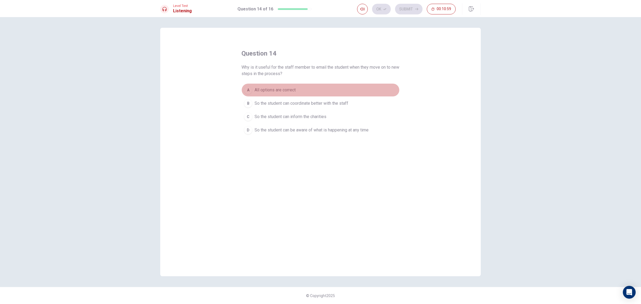
click at [293, 86] on button "A All options are correct" at bounding box center [320, 89] width 158 height 13
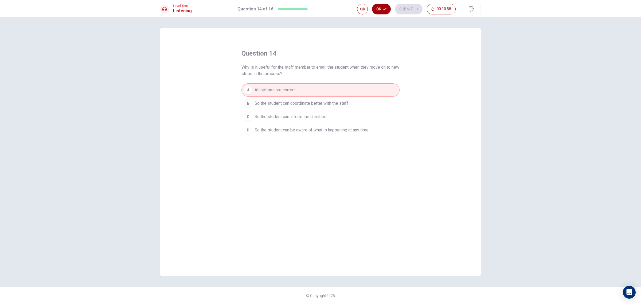
click at [379, 7] on button "Ok" at bounding box center [381, 9] width 19 height 11
click at [403, 7] on button "Submit" at bounding box center [408, 9] width 27 height 11
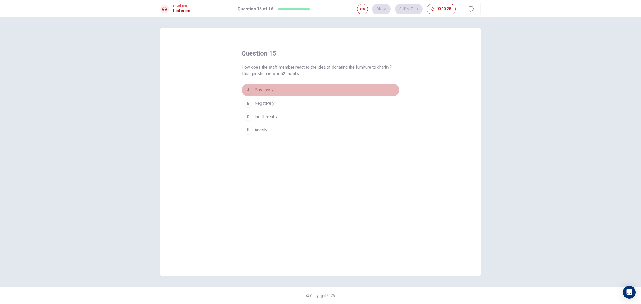
click at [265, 83] on button "A Positively" at bounding box center [320, 89] width 158 height 13
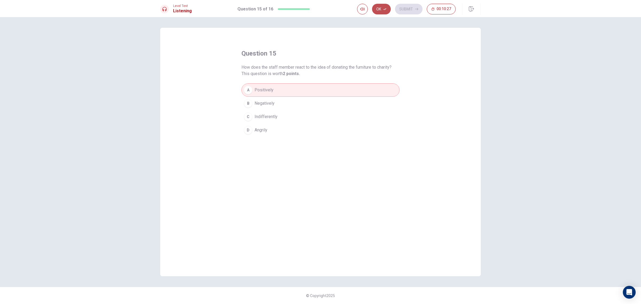
click at [376, 8] on button "Ok" at bounding box center [381, 9] width 19 height 11
click at [401, 8] on button "Submit" at bounding box center [408, 9] width 27 height 11
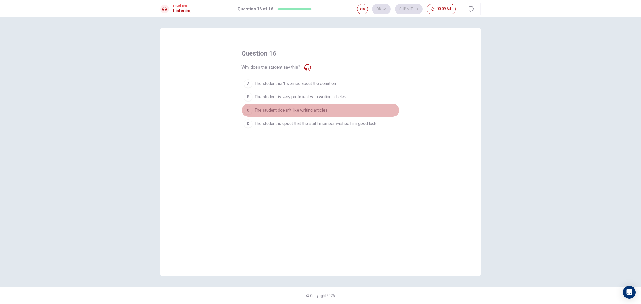
click at [290, 111] on span "The student doesn't like writing articles" at bounding box center [290, 110] width 73 height 6
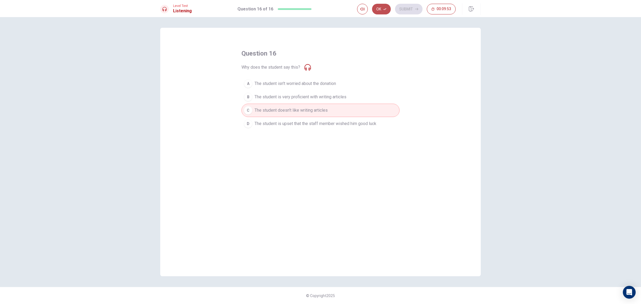
click at [380, 11] on button "Ok" at bounding box center [381, 9] width 19 height 11
click at [402, 5] on button "Submit" at bounding box center [408, 9] width 27 height 11
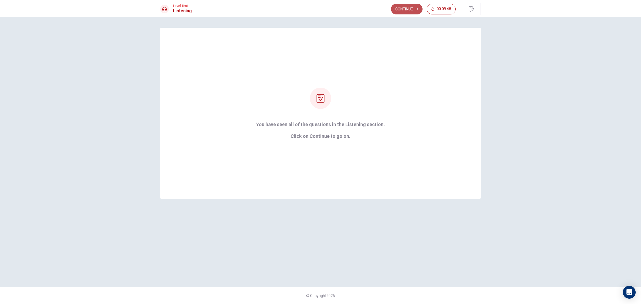
click at [409, 9] on button "Continue" at bounding box center [406, 9] width 31 height 11
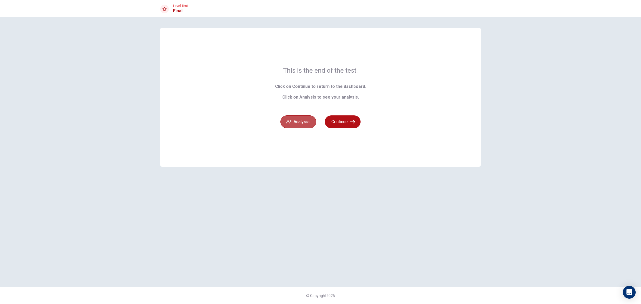
click at [298, 126] on button "Analysis" at bounding box center [298, 121] width 36 height 13
